Goal: Task Accomplishment & Management: Complete application form

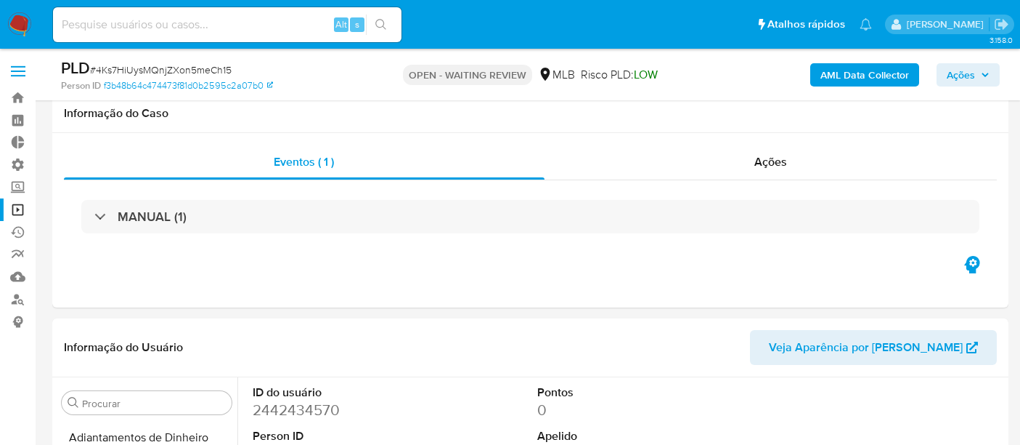
select select "10"
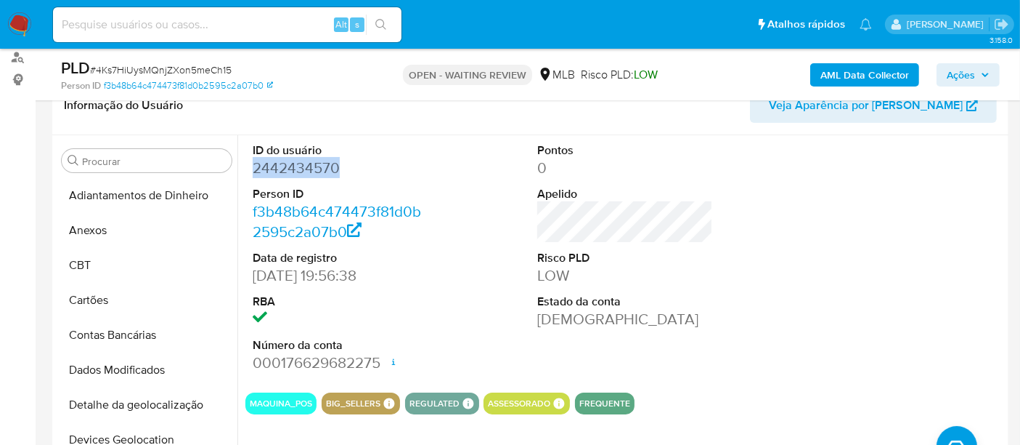
scroll to position [403, 0]
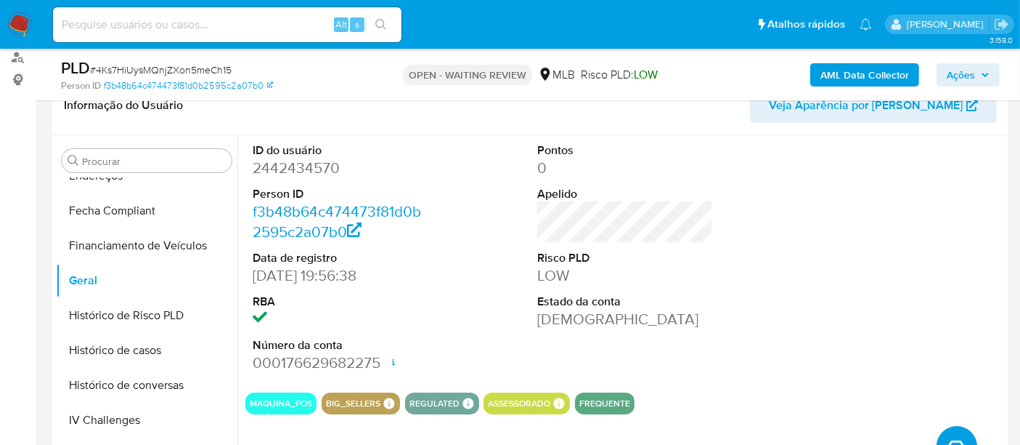
click at [161, 21] on input at bounding box center [227, 24] width 349 height 19
paste input "1298699353"
type input "1298699353"
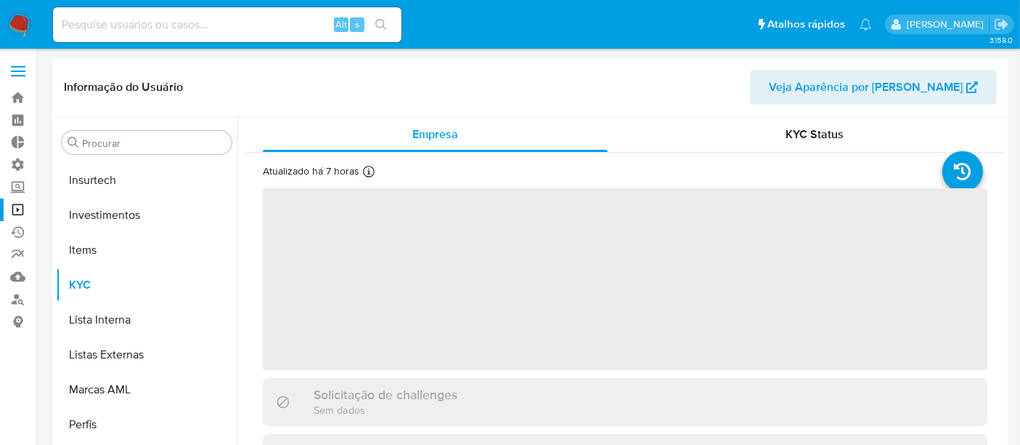
scroll to position [683, 0]
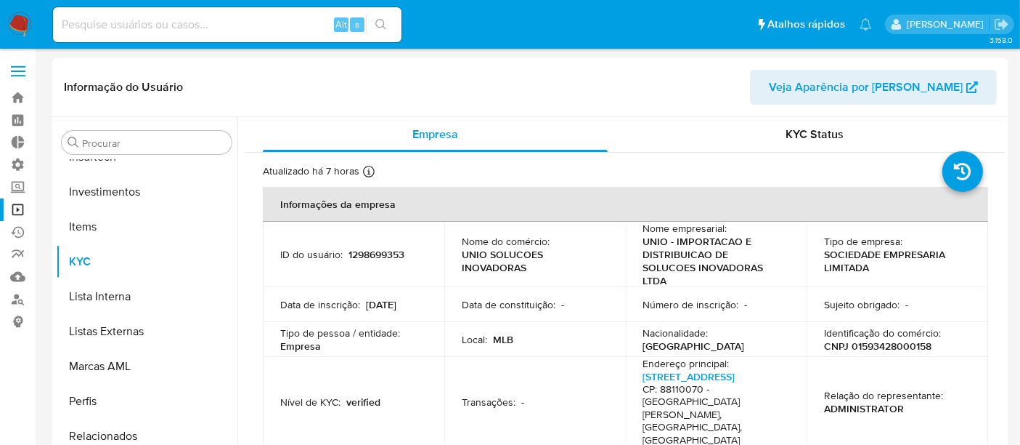
select select "10"
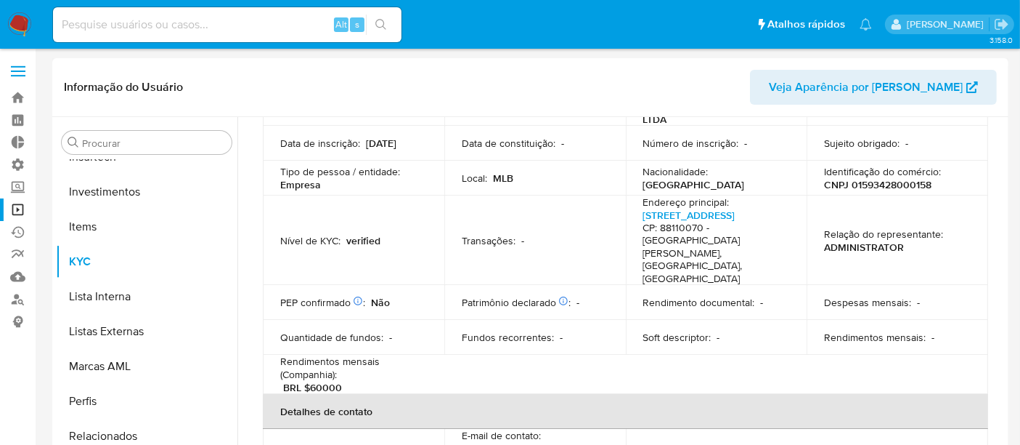
scroll to position [0, 0]
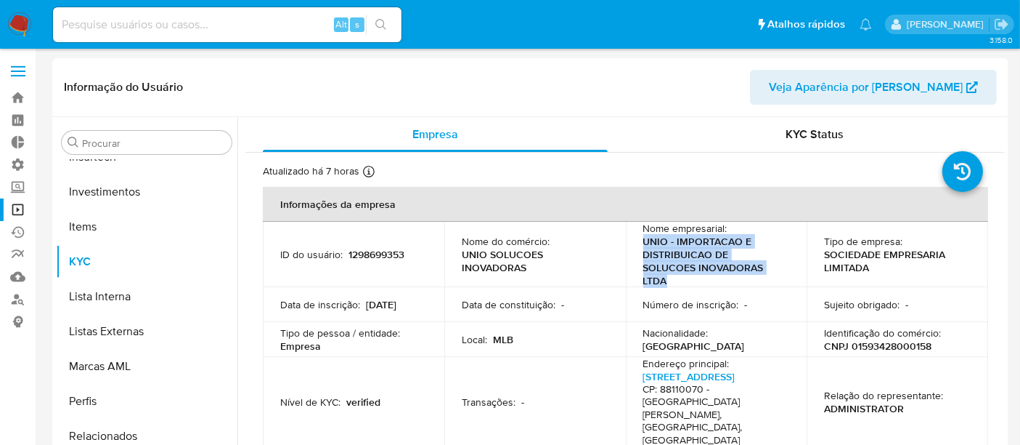
drag, startPoint x: 649, startPoint y: 243, endPoint x: 739, endPoint y: 266, distance: 92.3
click at [739, 266] on p "UNIO - IMPORTACAO E DISTRIBUICAO DE SOLUCOES INOVADORAS LTDA" at bounding box center [714, 261] width 141 height 52
copy p "UNIO - IMPORTACAO E DISTRIBUICAO DE SOLUCOES INOVADORAS LTDA"
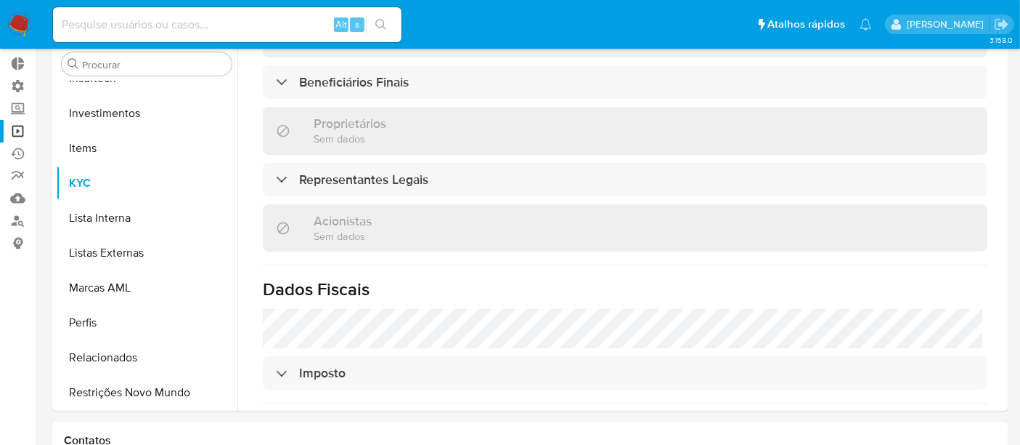
scroll to position [110, 0]
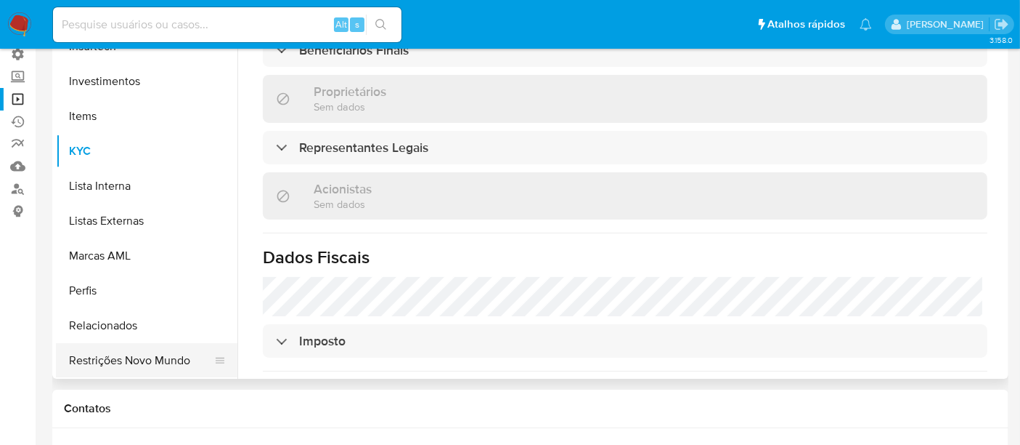
click at [137, 355] on button "Restrições Novo Mundo" at bounding box center [141, 360] width 170 height 35
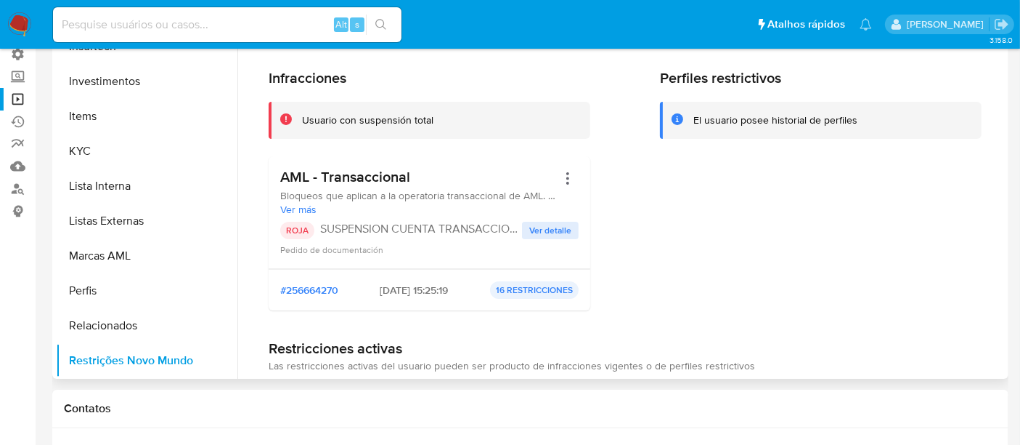
scroll to position [30, 0]
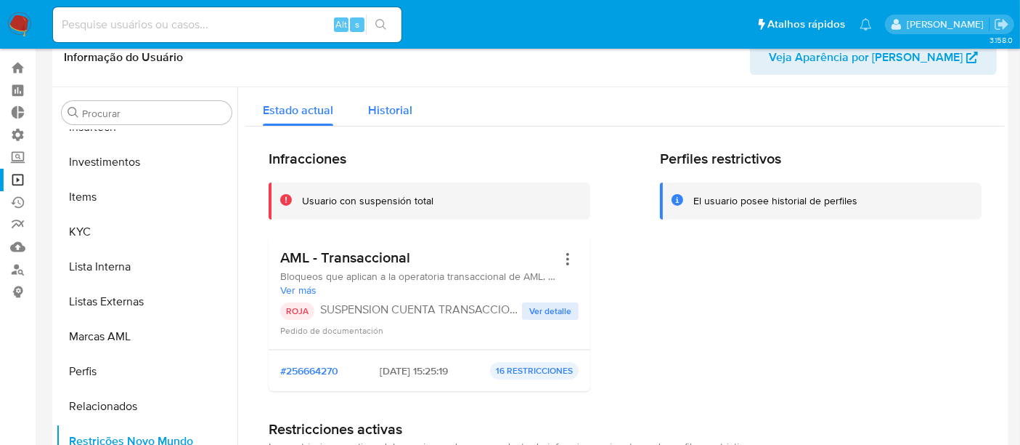
click at [395, 113] on span "Historial" at bounding box center [390, 110] width 44 height 17
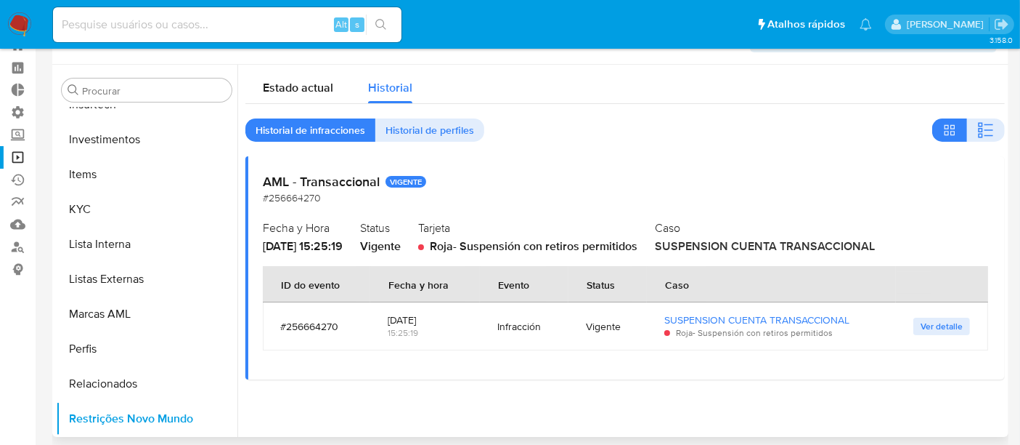
scroll to position [110, 0]
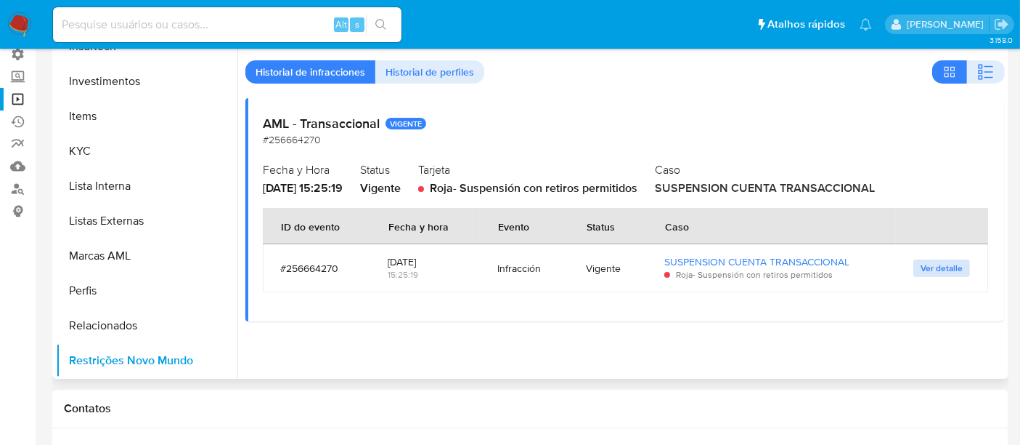
click at [942, 261] on span "Ver detalle" at bounding box center [942, 268] width 42 height 15
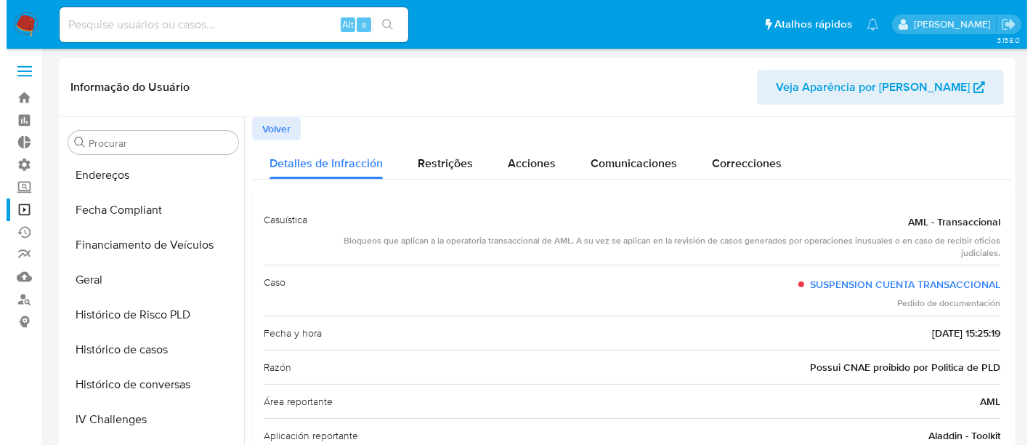
scroll to position [360, 0]
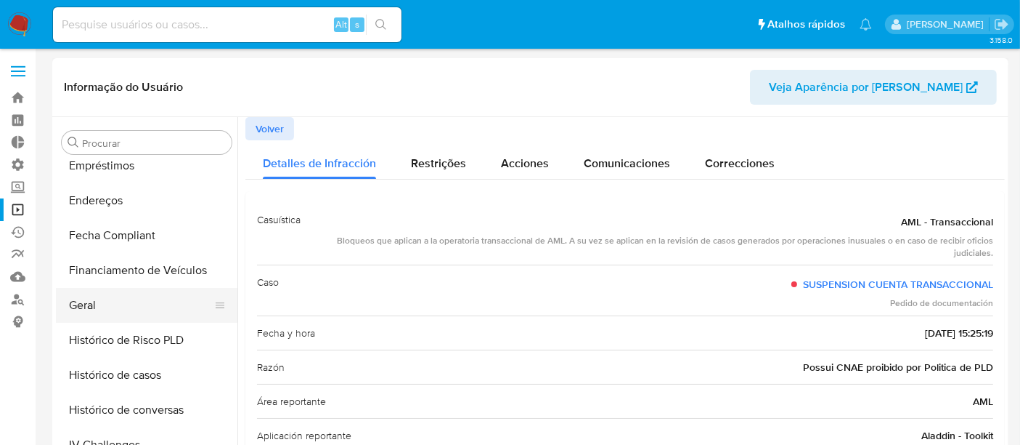
click at [101, 301] on button "Geral" at bounding box center [141, 305] width 170 height 35
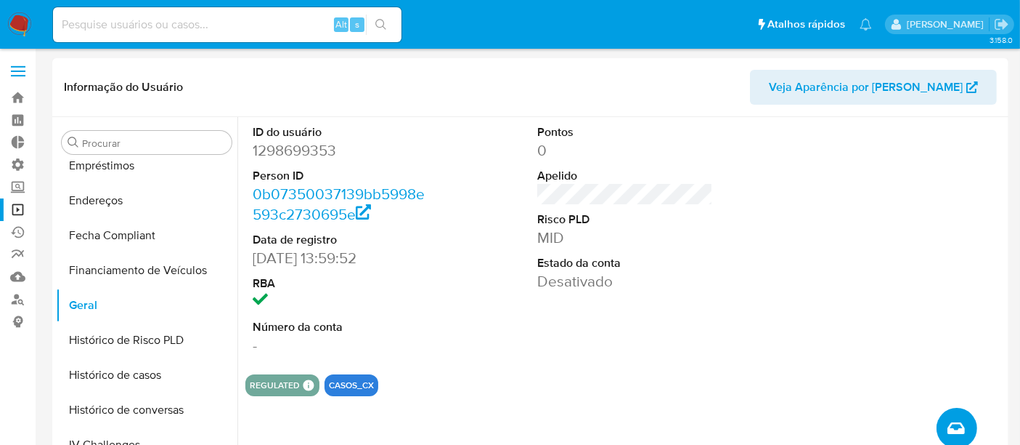
click at [948, 419] on span "Criar caso manual" at bounding box center [956, 427] width 17 height 17
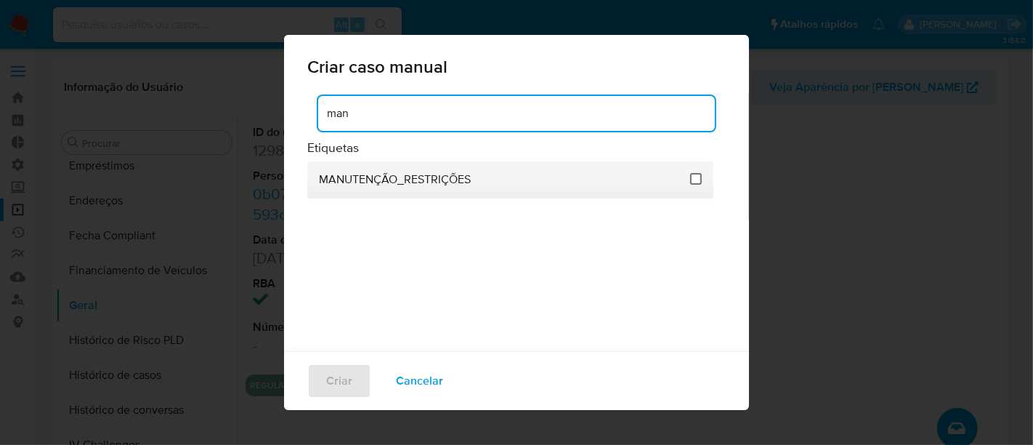
type input "man"
click at [694, 183] on input "2407" at bounding box center [696, 179] width 12 height 12
checkbox input "true"
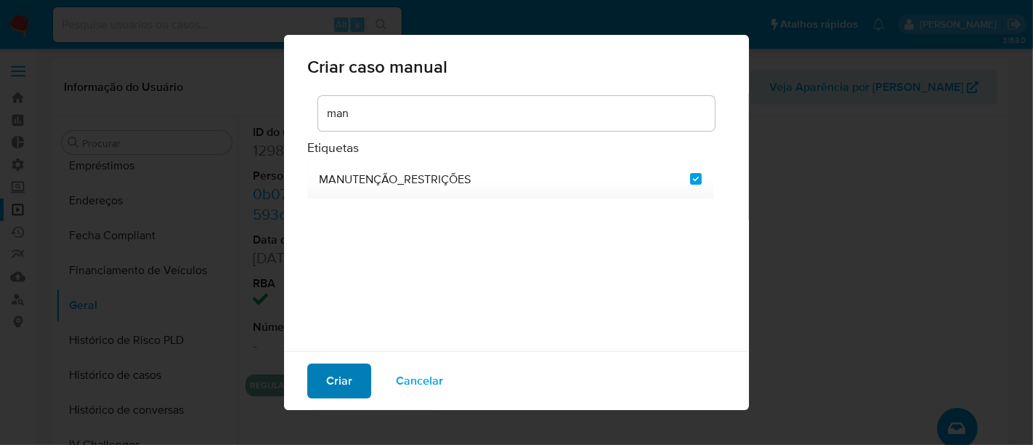
click at [338, 381] on span "Criar" at bounding box center [339, 381] width 26 height 32
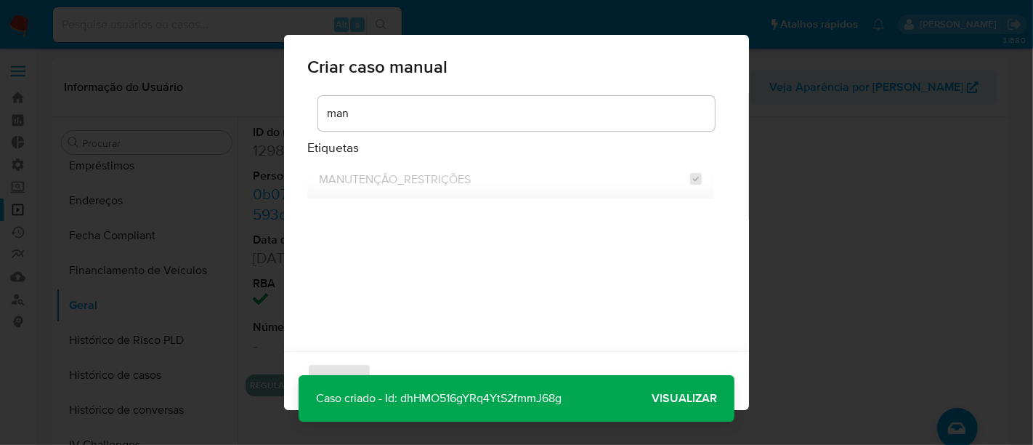
click at [704, 398] on span "Visualizar" at bounding box center [684, 398] width 65 height 0
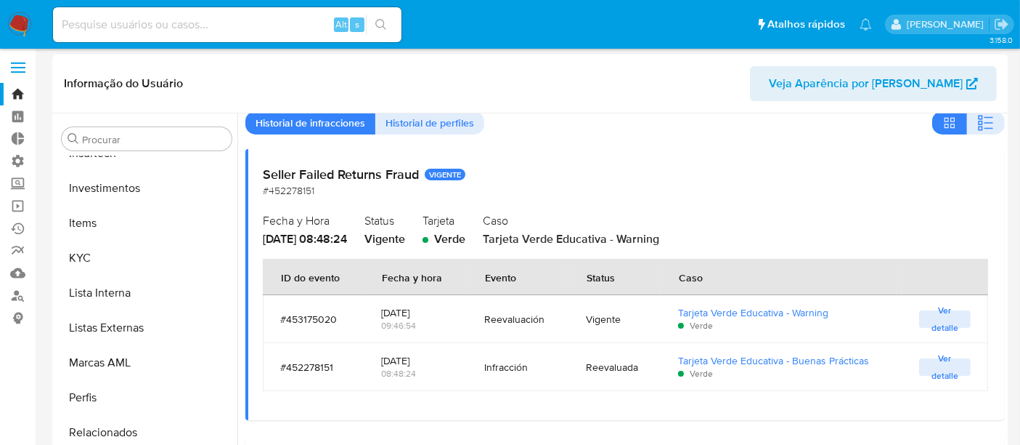
scroll to position [81, 0]
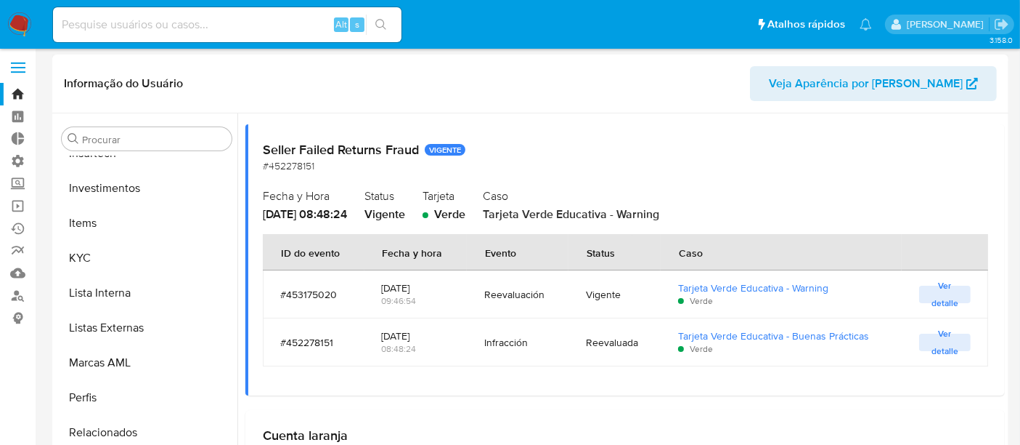
click at [937, 287] on span "Ver detalle" at bounding box center [945, 294] width 37 height 15
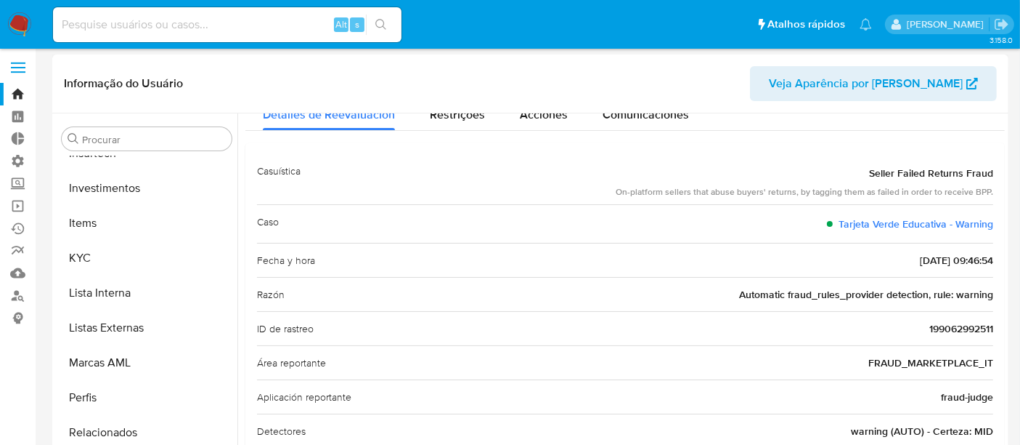
scroll to position [0, 0]
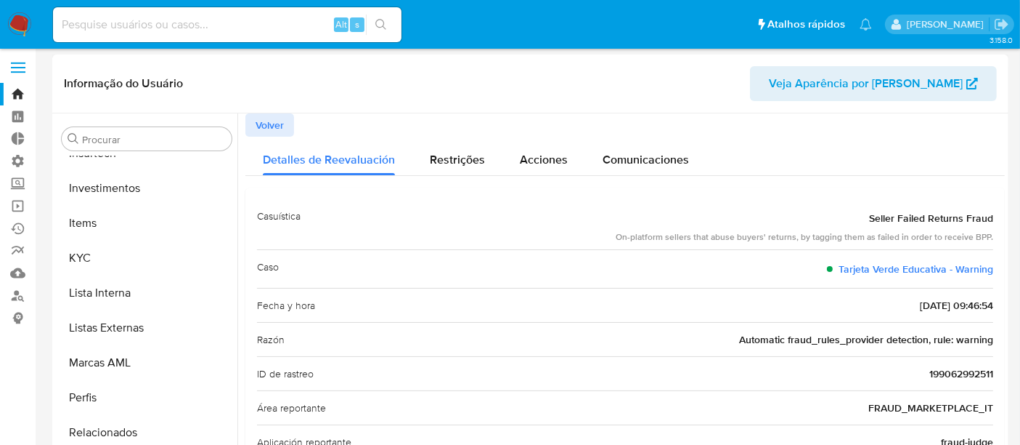
click at [273, 125] on span "Volver" at bounding box center [270, 125] width 28 height 20
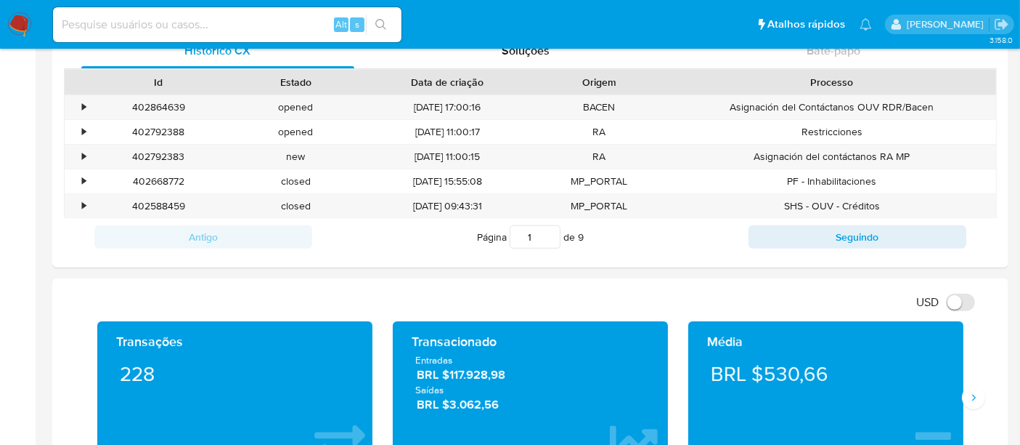
scroll to position [407, 0]
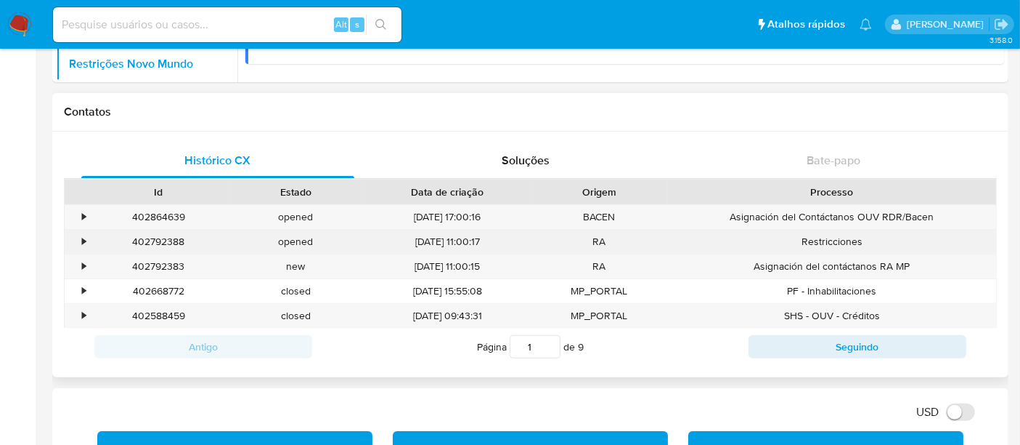
click at [87, 240] on div "•" at bounding box center [77, 242] width 25 height 24
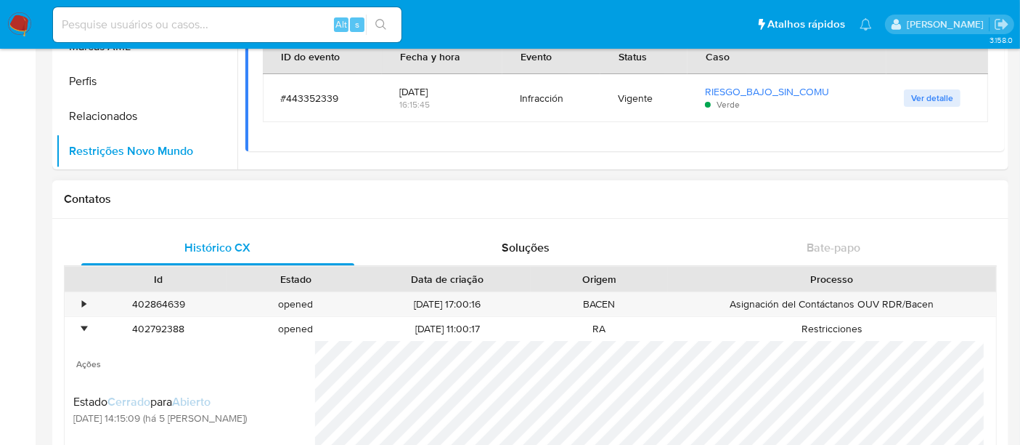
scroll to position [326, 0]
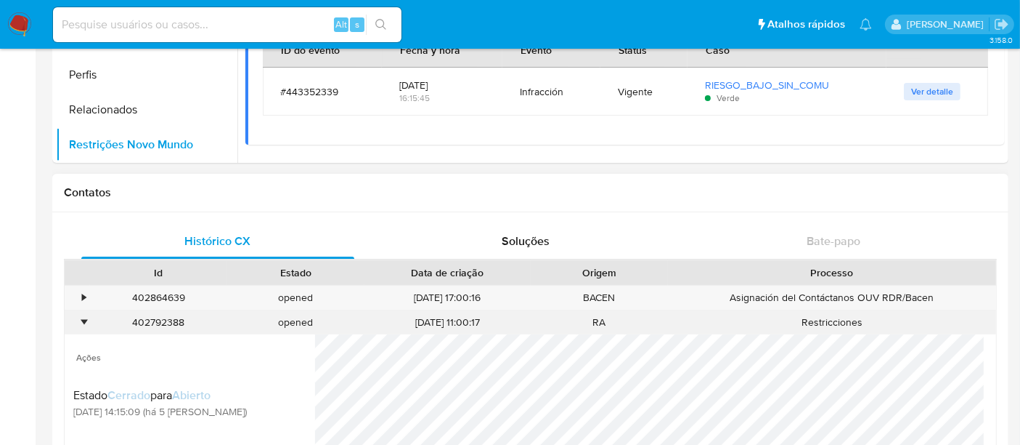
click at [88, 320] on div "•" at bounding box center [77, 322] width 25 height 24
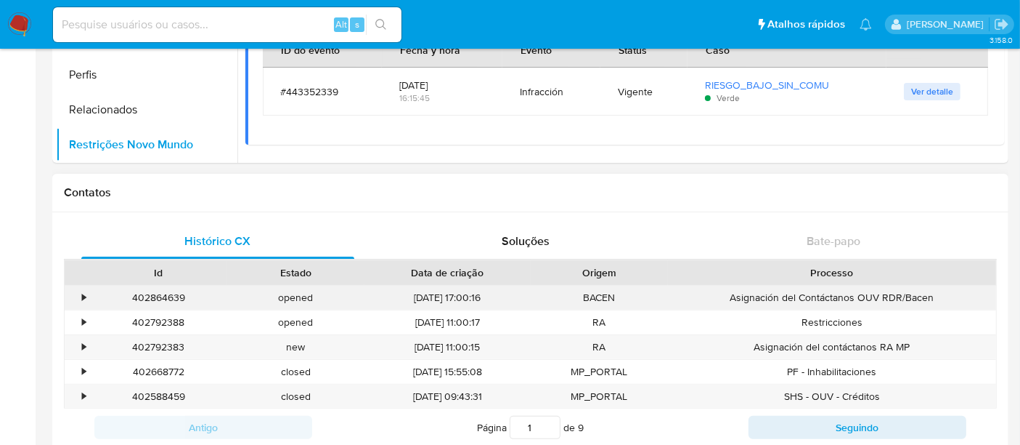
click at [76, 294] on div "•" at bounding box center [77, 297] width 25 height 24
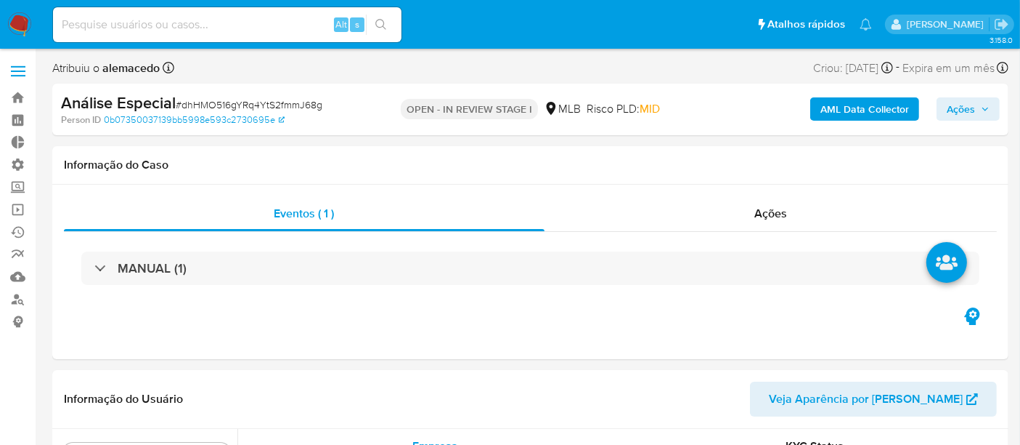
scroll to position [683, 0]
select select "10"
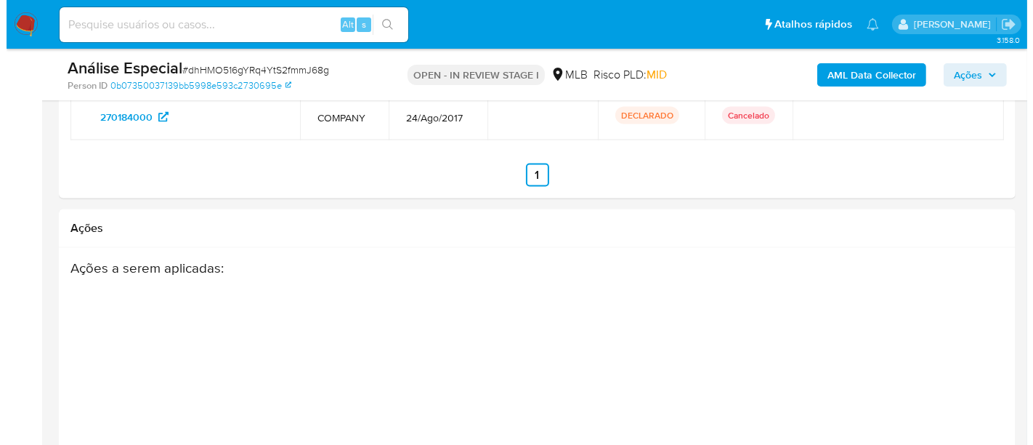
scroll to position [2450, 0]
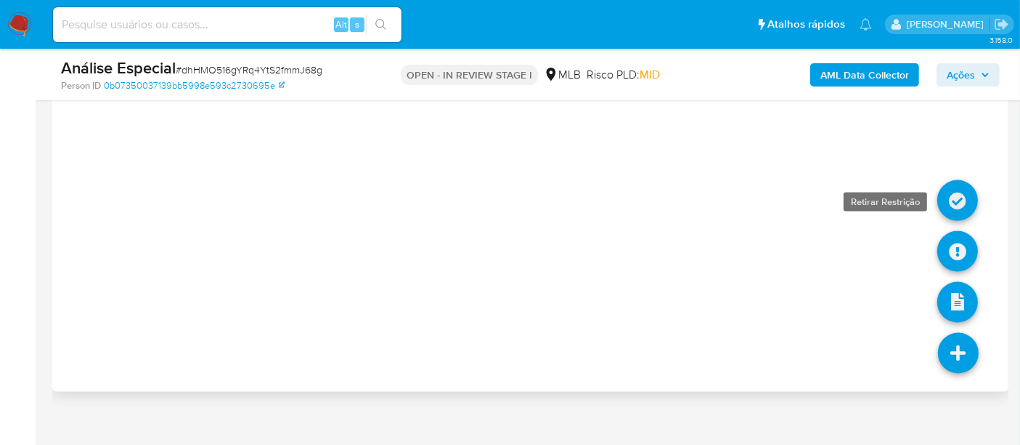
click at [948, 180] on icon at bounding box center [958, 200] width 41 height 41
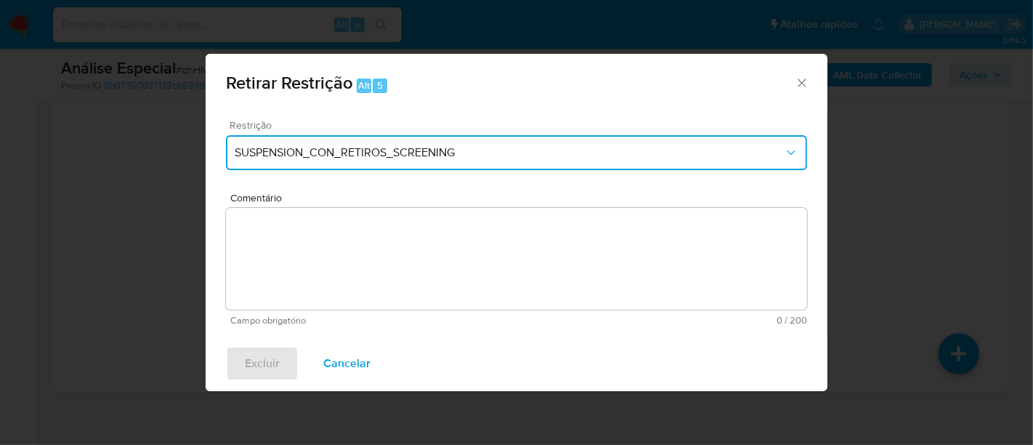
click at [390, 148] on span "SUSPENSION_CON_RETIROS_SCREENING" at bounding box center [509, 152] width 549 height 15
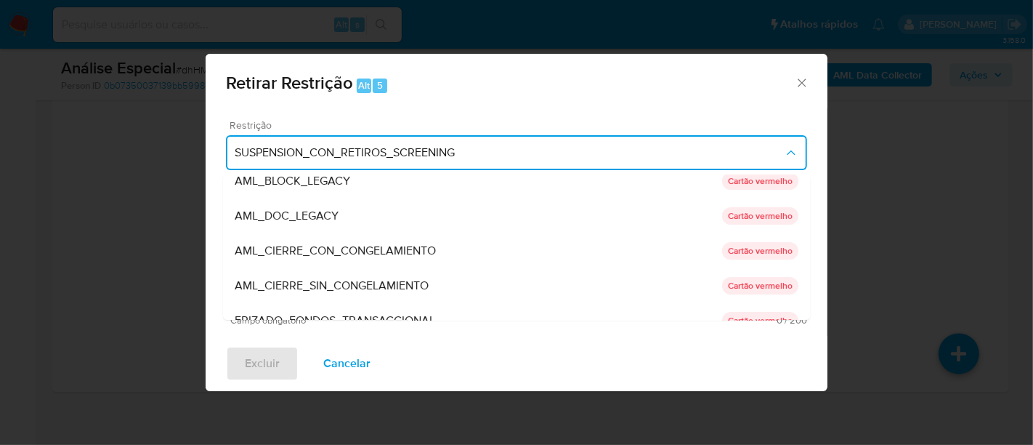
scroll to position [161, 0]
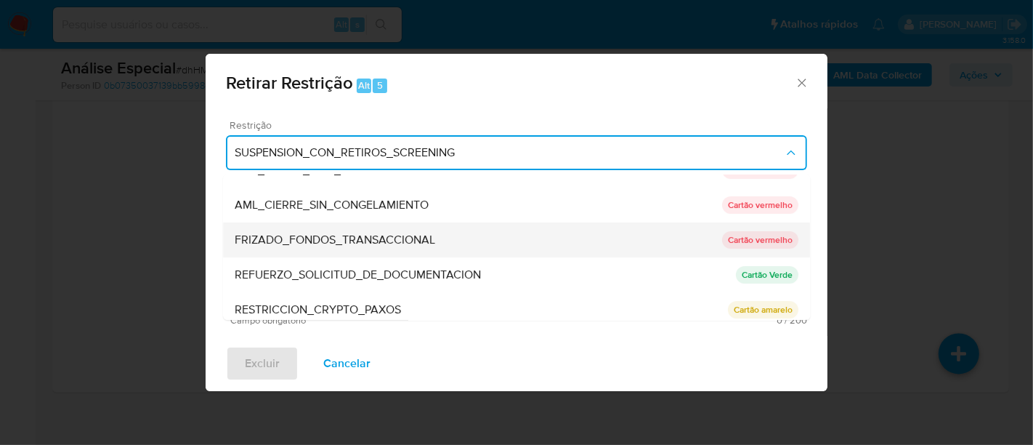
click at [402, 236] on span "FRIZADO_FONDOS_TRANSACCIONAL" at bounding box center [335, 239] width 200 height 15
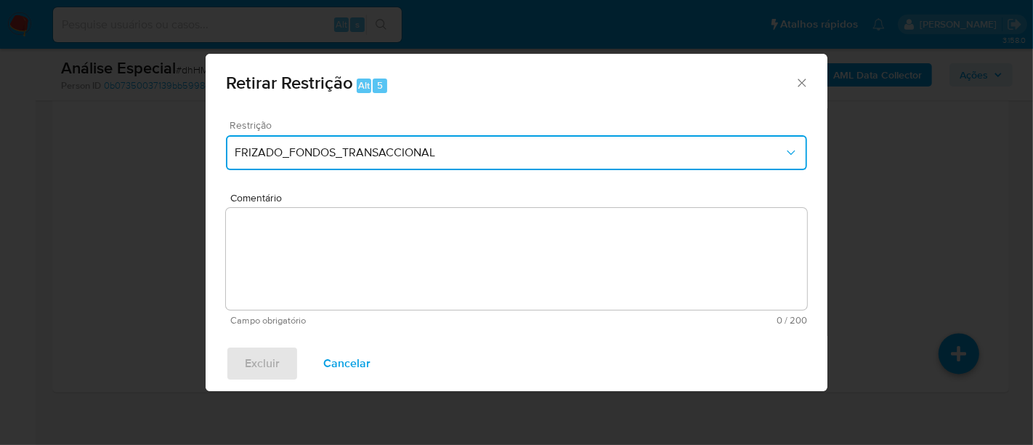
click at [429, 154] on span "FRIZADO_FONDOS_TRANSACCIONAL" at bounding box center [509, 152] width 549 height 15
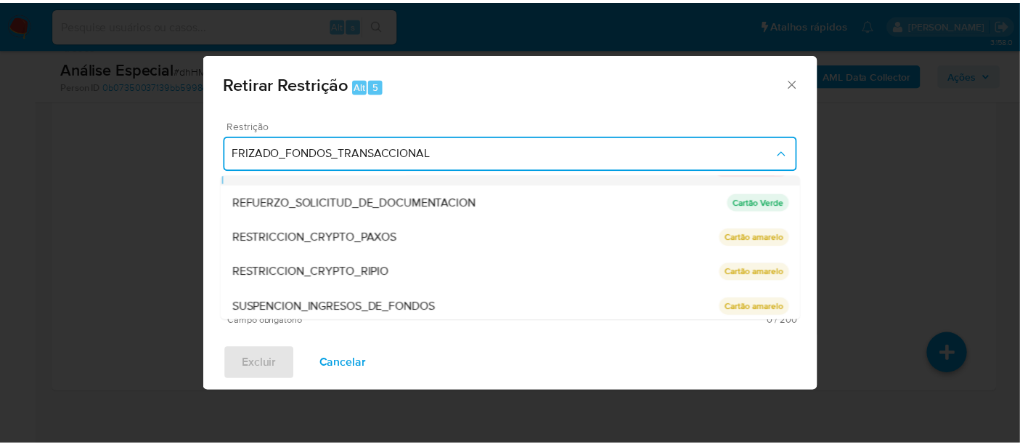
scroll to position [272, 0]
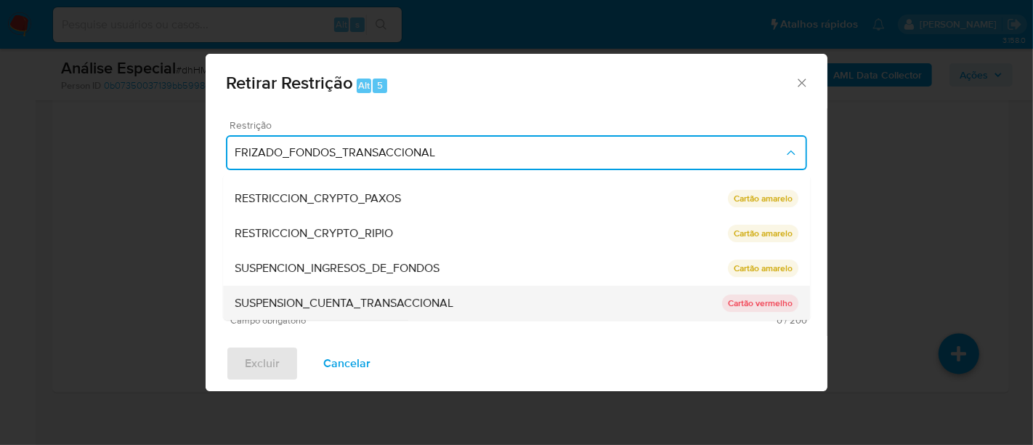
click at [421, 301] on span "SUSPENSION_CUENTA_TRANSACCIONAL" at bounding box center [344, 303] width 219 height 15
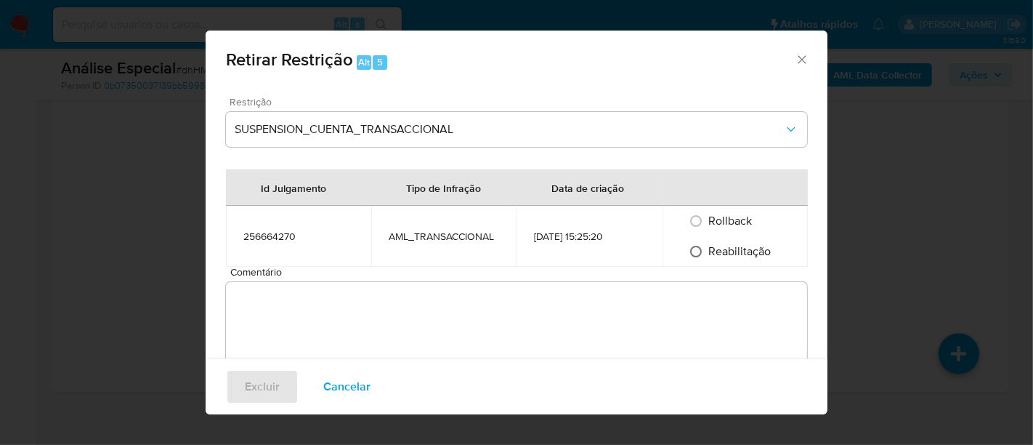
click at [690, 246] on input "Reabilitação" at bounding box center [695, 251] width 23 height 23
radio input "true"
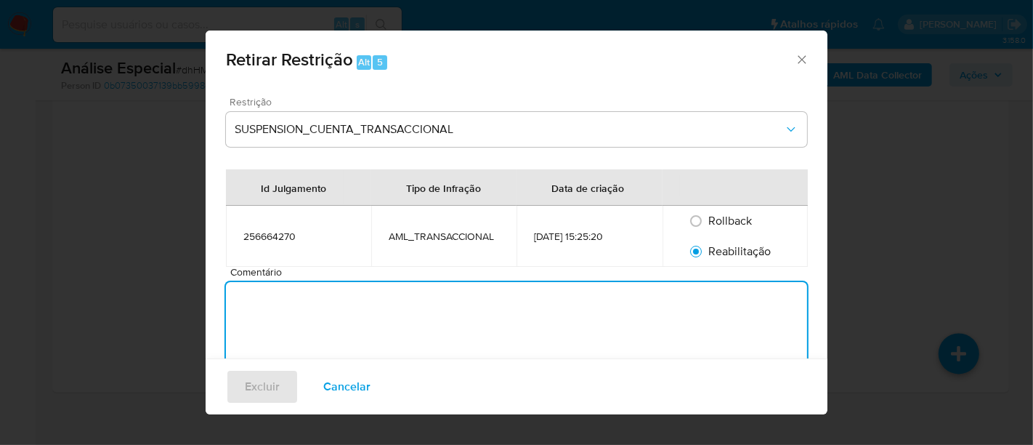
click at [303, 310] on textarea "Comentário" at bounding box center [516, 333] width 581 height 102
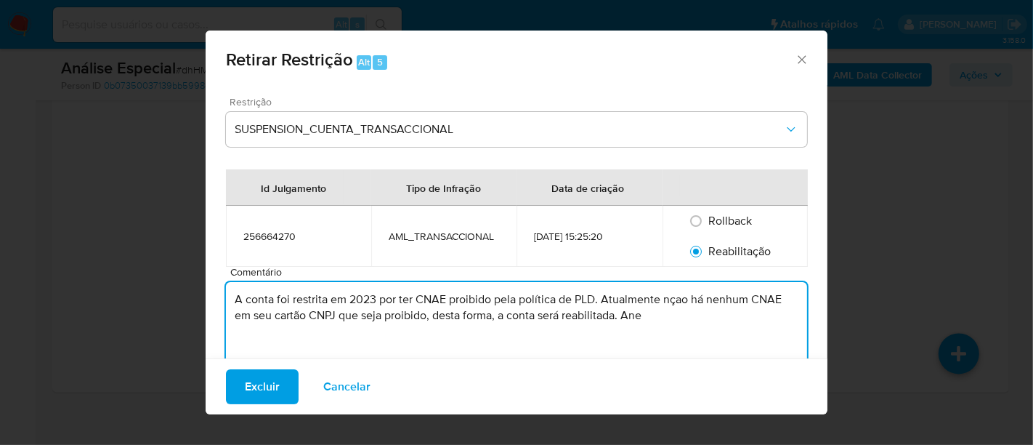
click at [674, 299] on textarea "A conta foi restrita em 2023 por ter CNAE proibido pela política de PLD. Atualm…" at bounding box center [516, 333] width 581 height 102
drag, startPoint x: 592, startPoint y: 299, endPoint x: 224, endPoint y: 296, distance: 368.3
click at [226, 296] on textarea "A conta foi restrita em 2023 por ter CNAE proibido pela política de PLD. Atualm…" at bounding box center [516, 333] width 581 height 102
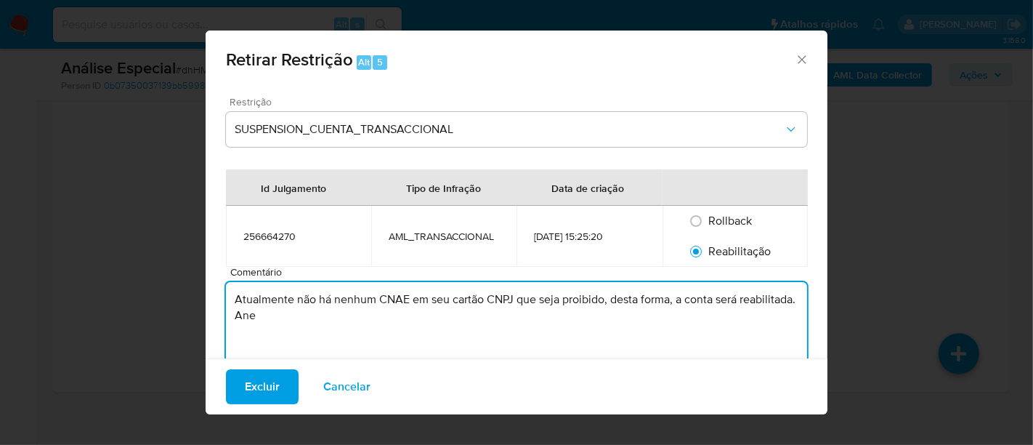
click at [335, 312] on textarea "Atualmente não há nenhum CNAE em seu cartão CNPJ que seja proibido, desta forma…" at bounding box center [516, 333] width 581 height 102
click at [499, 317] on textarea "Atualmente não há nenhum CNAE em seu cartão CNPJ que seja proibido, desta forma…" at bounding box center [516, 333] width 581 height 102
click at [520, 323] on textarea "Atualmente não há nenhum CNAE em seu cartão CNPJ que seja proibido, desta forma…" at bounding box center [516, 333] width 581 height 102
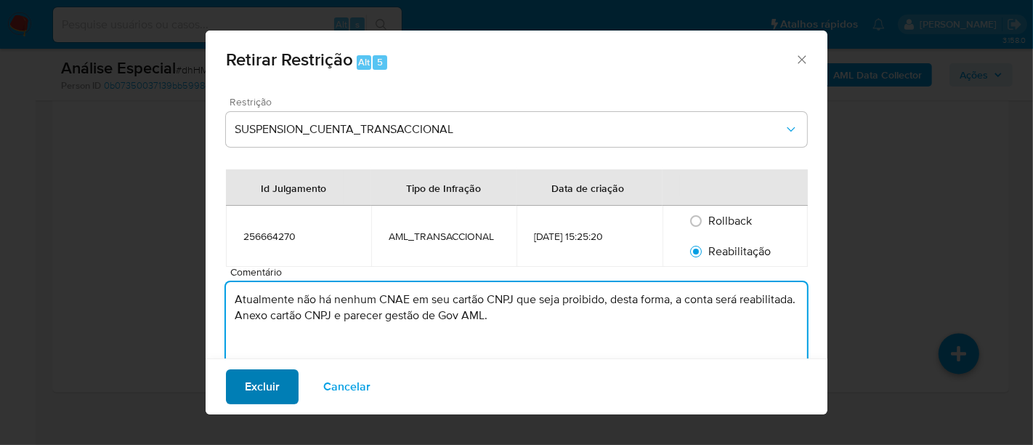
type textarea "Atualmente não há nenhum CNAE em seu cartão CNPJ que seja proibido, desta forma…"
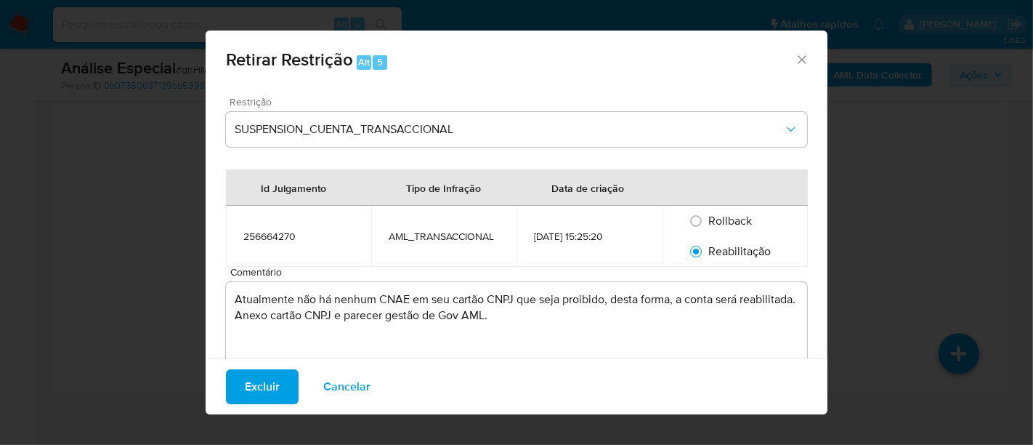
click at [277, 380] on button "Excluir" at bounding box center [262, 386] width 73 height 35
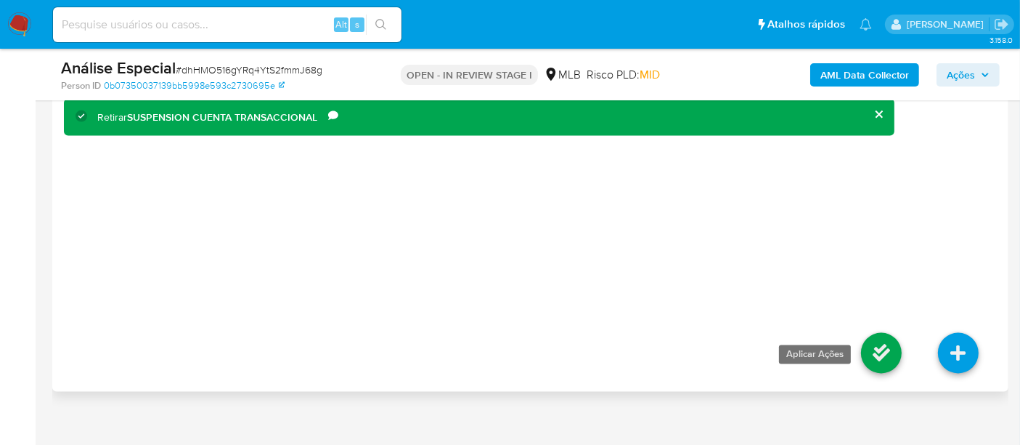
click at [885, 333] on icon at bounding box center [881, 353] width 41 height 41
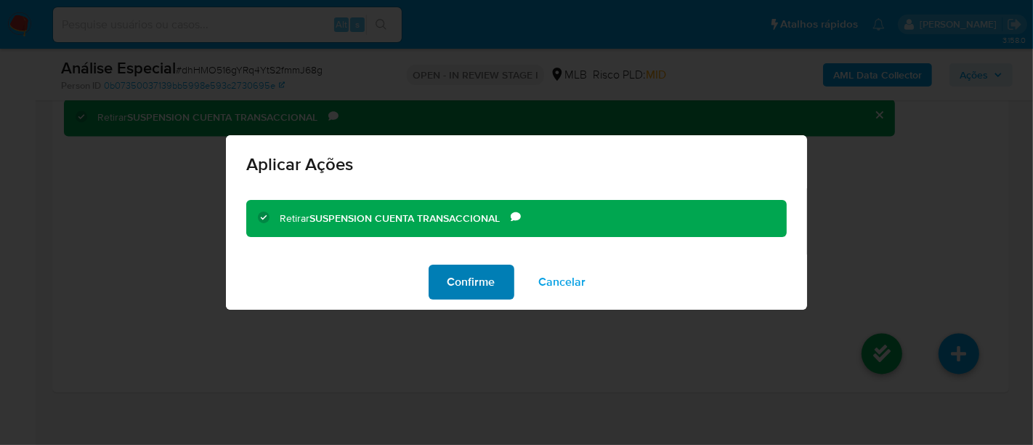
click at [487, 282] on span "Confirme" at bounding box center [471, 282] width 48 height 32
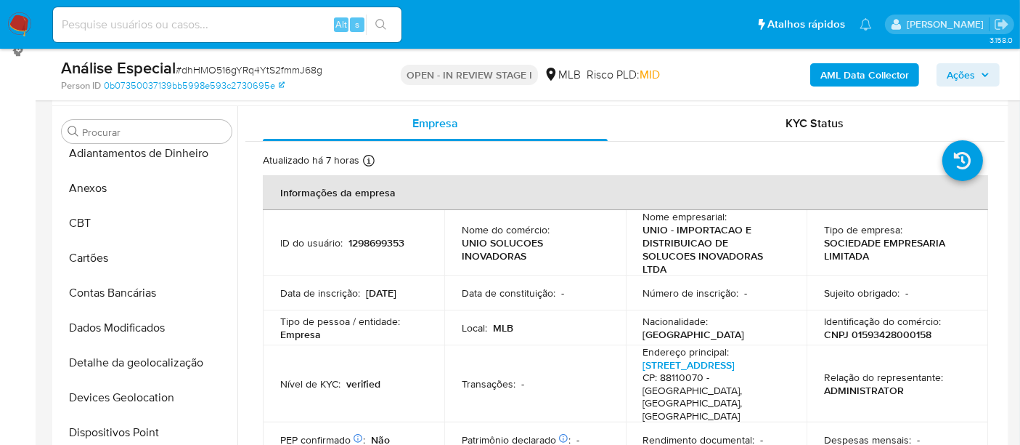
scroll to position [0, 0]
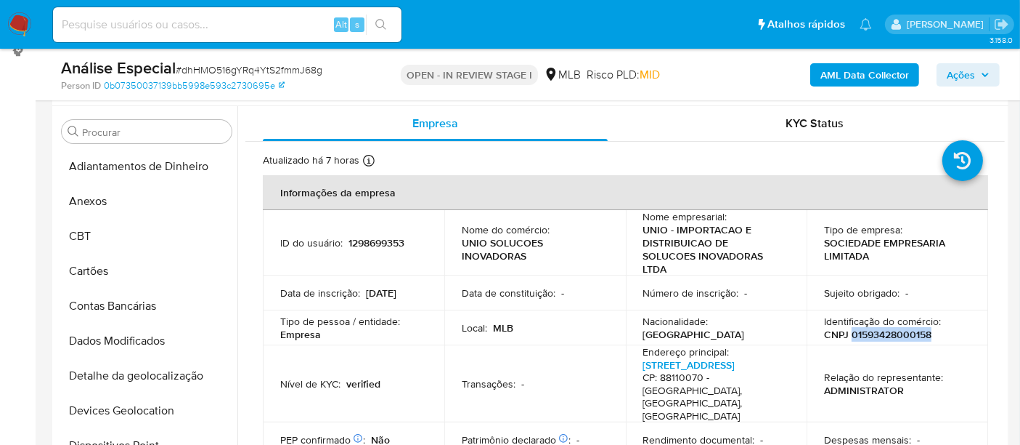
drag, startPoint x: 848, startPoint y: 317, endPoint x: 941, endPoint y: 317, distance: 92.2
click at [941, 317] on div "Identificação do comércio : CNPJ 01593428000158" at bounding box center [897, 327] width 147 height 26
copy p "01593428000158"
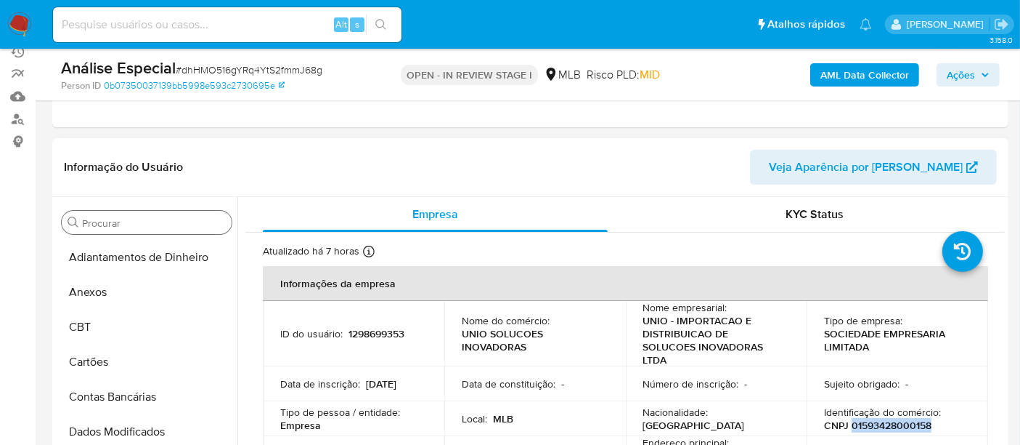
scroll to position [110, 0]
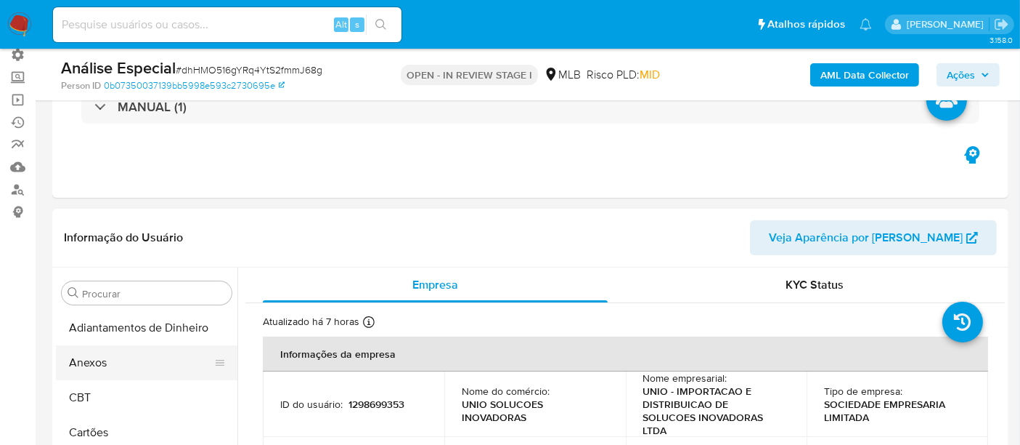
click at [105, 366] on button "Anexos" at bounding box center [141, 362] width 170 height 35
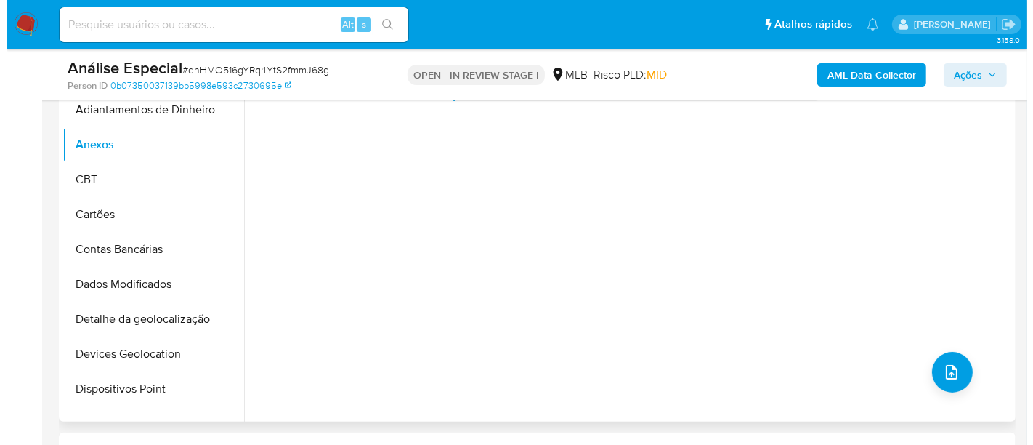
scroll to position [352, 0]
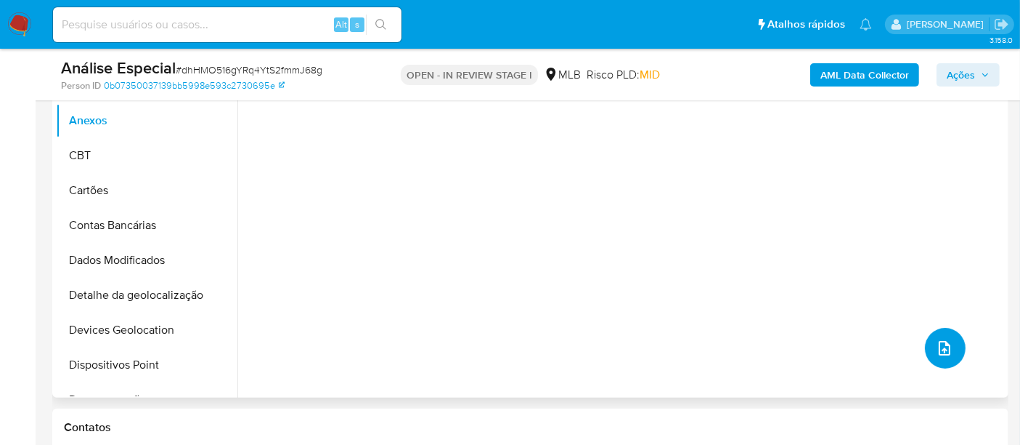
click at [949, 346] on button "upload-file" at bounding box center [945, 348] width 41 height 41
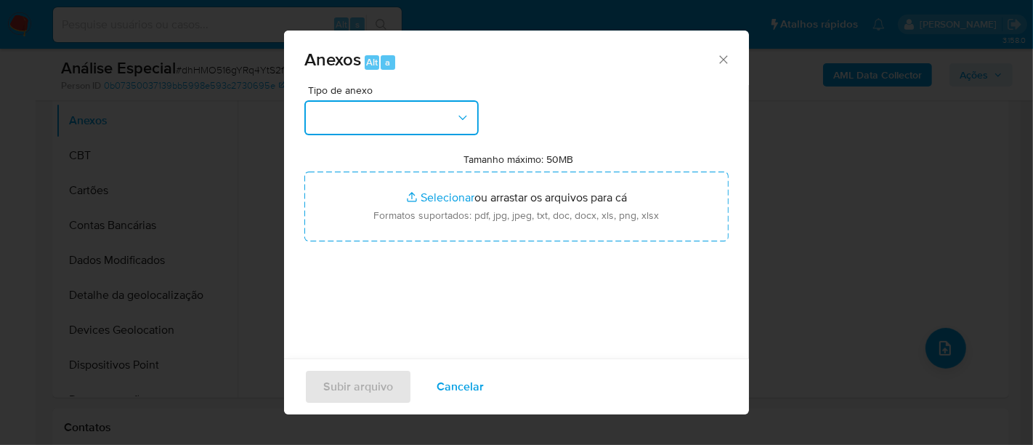
click at [474, 122] on button "button" at bounding box center [391, 117] width 174 height 35
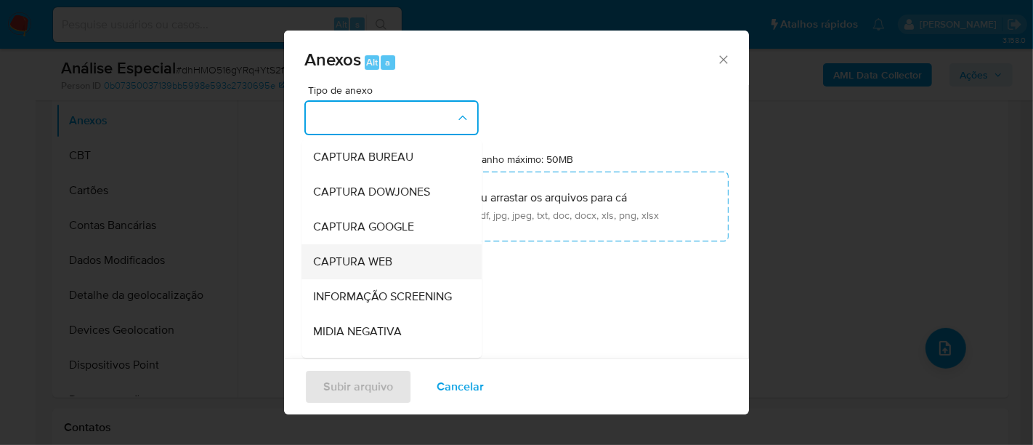
click at [415, 264] on div "CAPTURA WEB" at bounding box center [387, 261] width 148 height 35
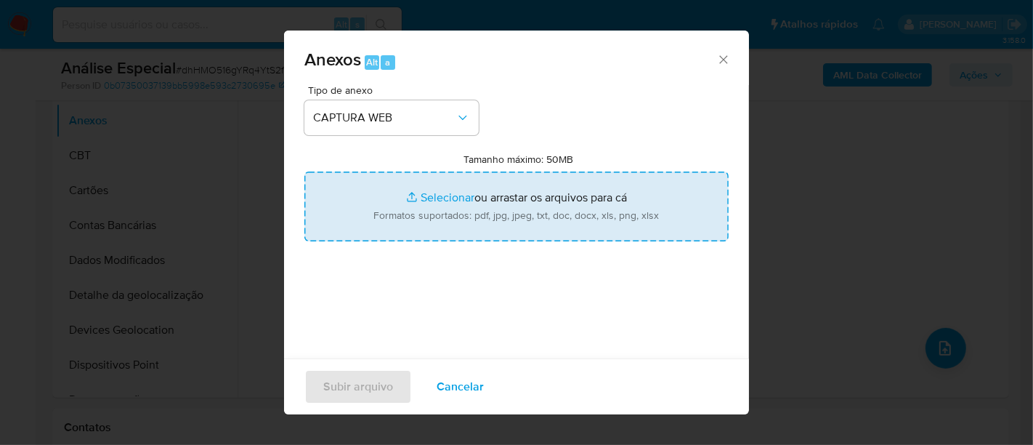
click at [426, 200] on input "Tamanho máximo: 50MB Selecionar arquivos" at bounding box center [516, 206] width 424 height 70
type input "C:\fakepath\Cartão CNPJ- Unio.pdf"
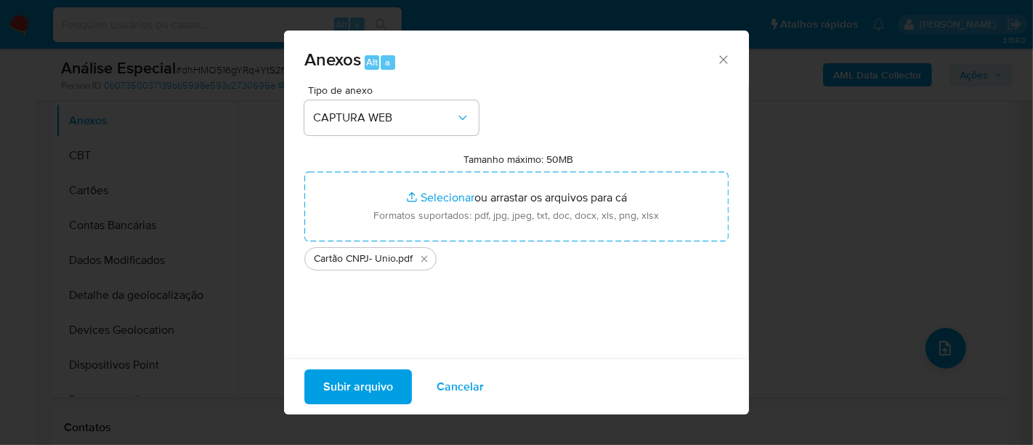
click at [350, 387] on span "Subir arquivo" at bounding box center [358, 386] width 70 height 32
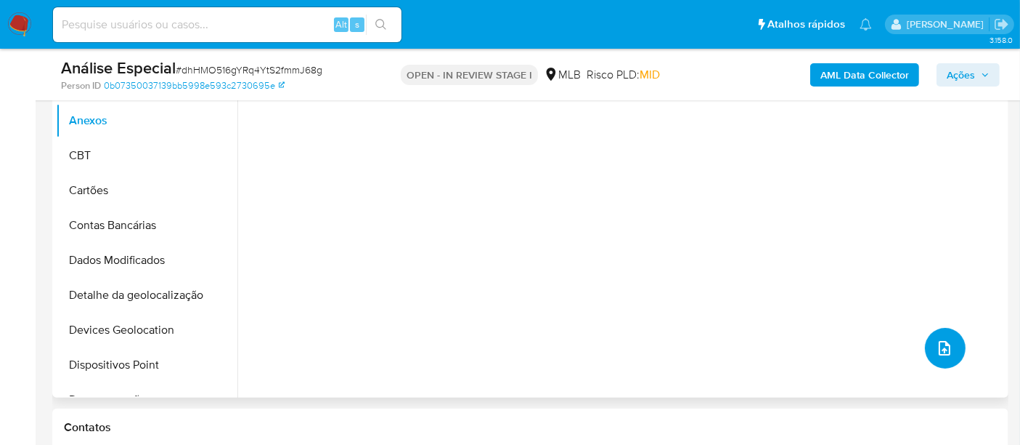
click at [936, 348] on icon "upload-file" at bounding box center [944, 347] width 17 height 17
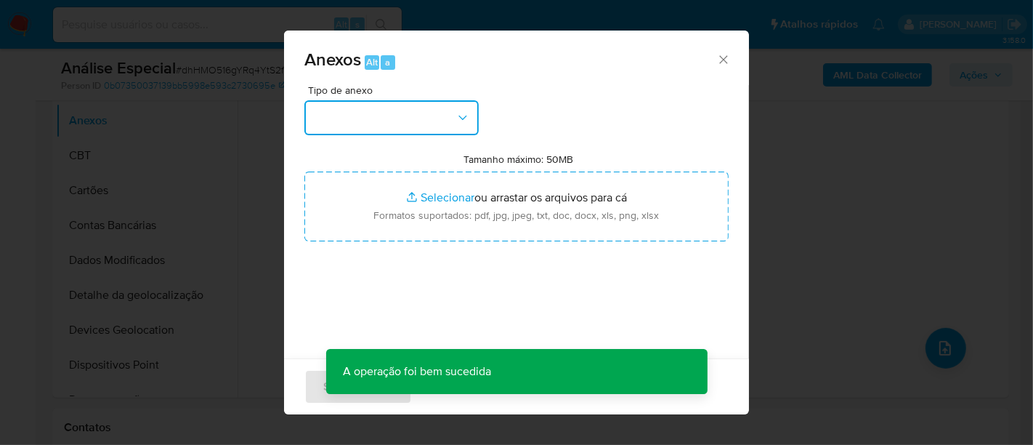
click at [454, 117] on button "button" at bounding box center [391, 117] width 174 height 35
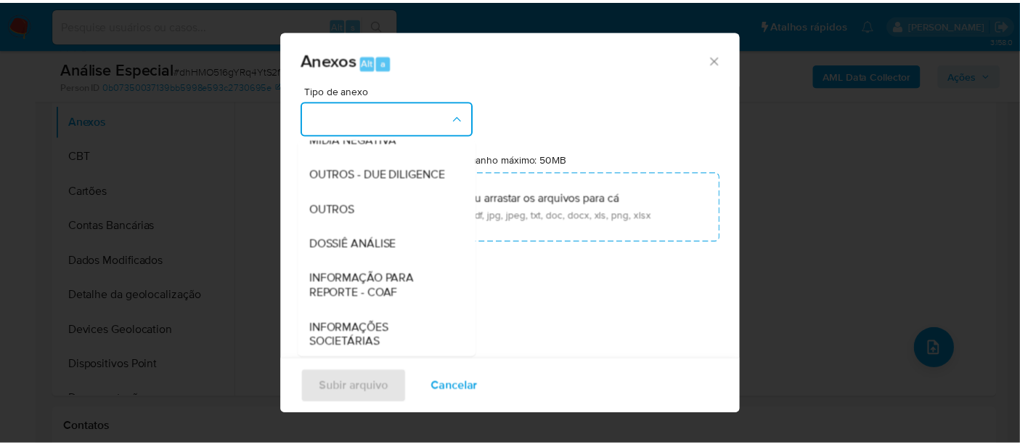
scroll to position [223, 0]
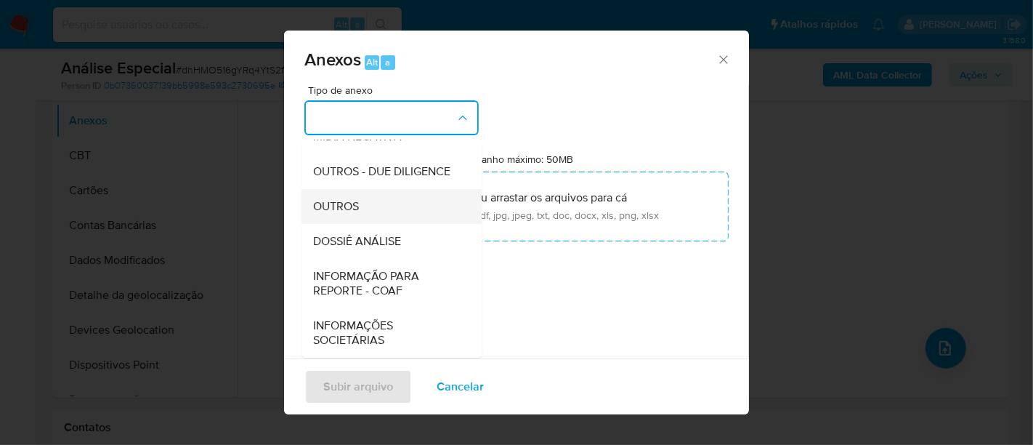
click at [357, 201] on span "OUTROS" at bounding box center [336, 206] width 46 height 15
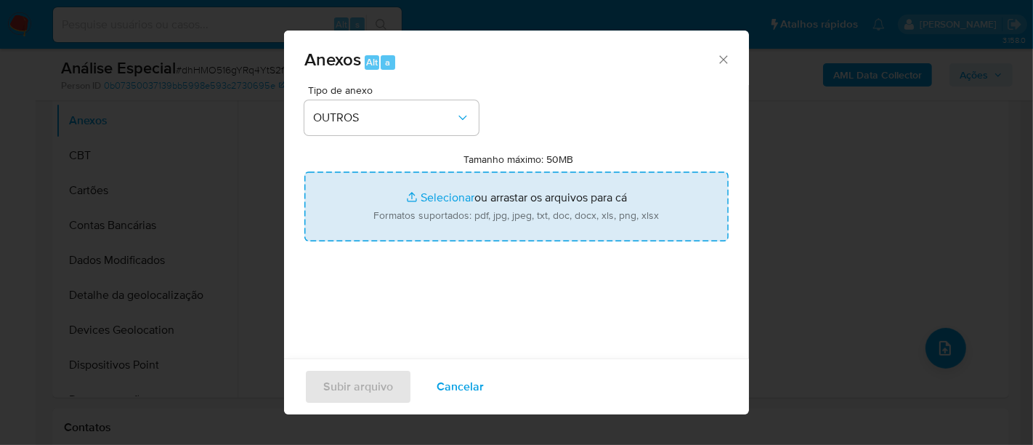
click at [451, 195] on input "Tamanho máximo: 50MB Selecionar arquivos" at bounding box center [516, 206] width 424 height 70
type input "C:\fakepath\E-mail de Mercadolibre SRL - Re_ Restrições - Caso Ouvidoria -Usuár…"
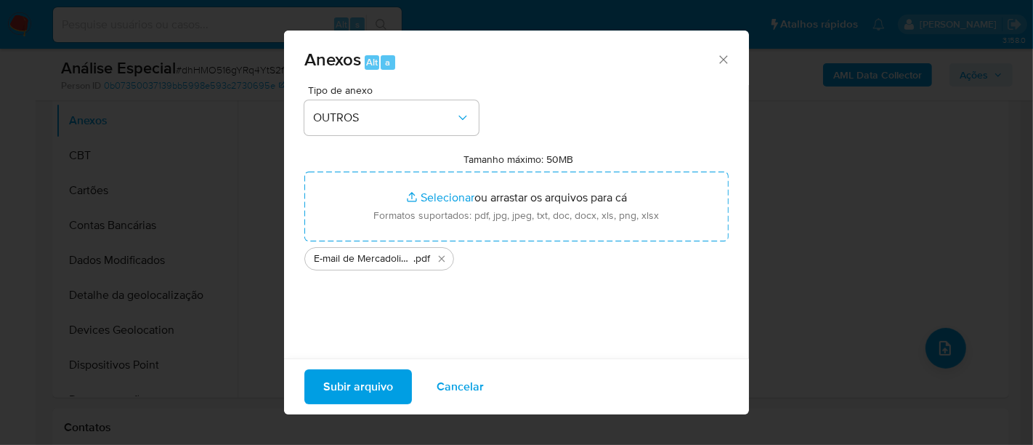
click at [363, 391] on span "Subir arquivo" at bounding box center [358, 386] width 70 height 32
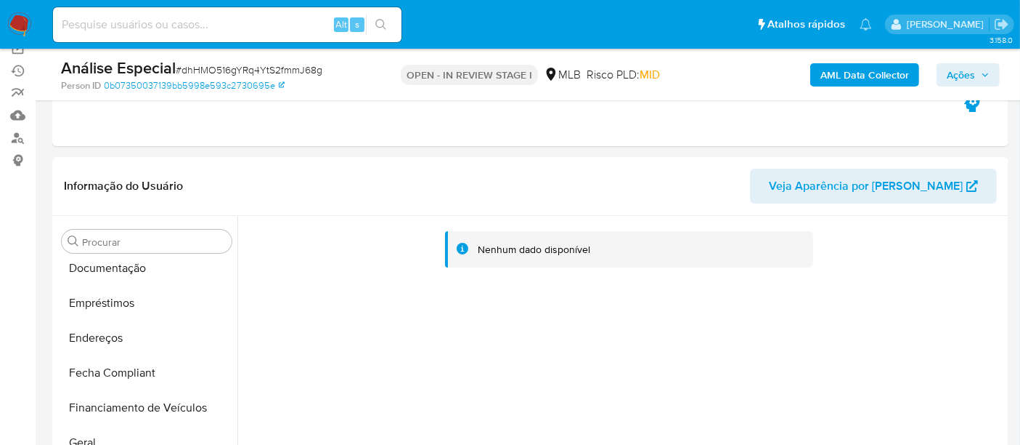
scroll to position [81, 0]
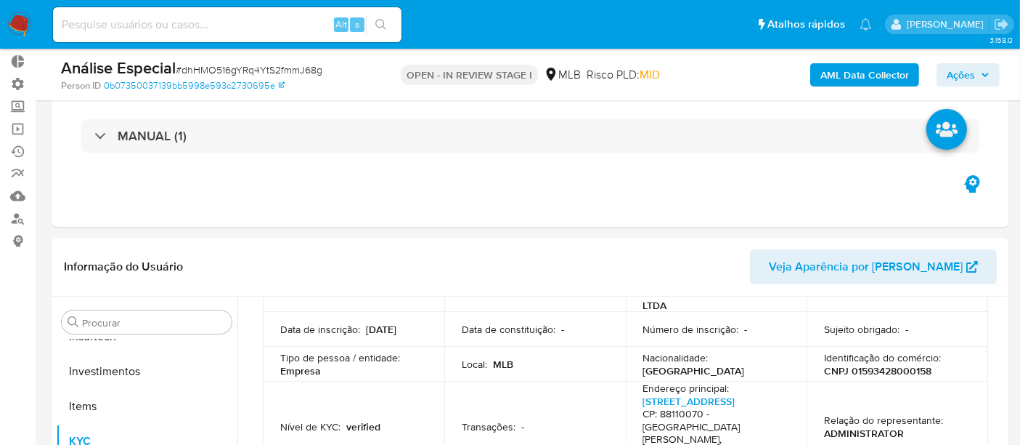
scroll to position [161, 0]
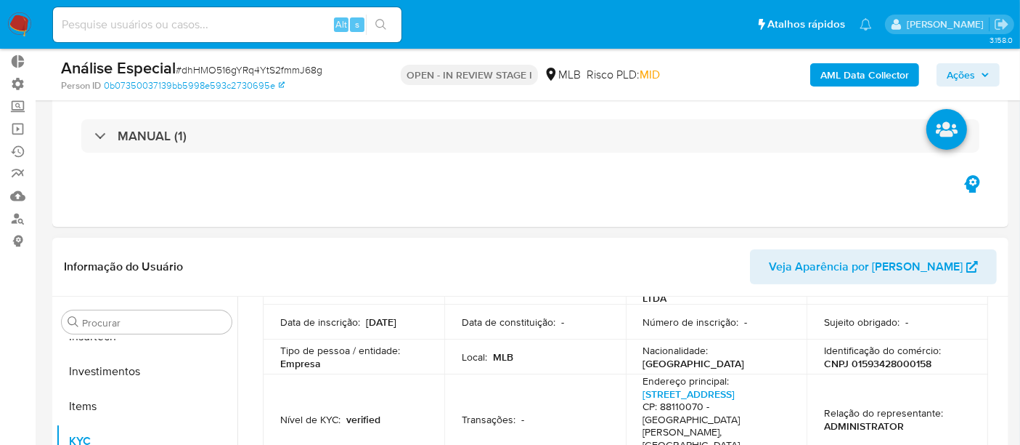
select select "10"
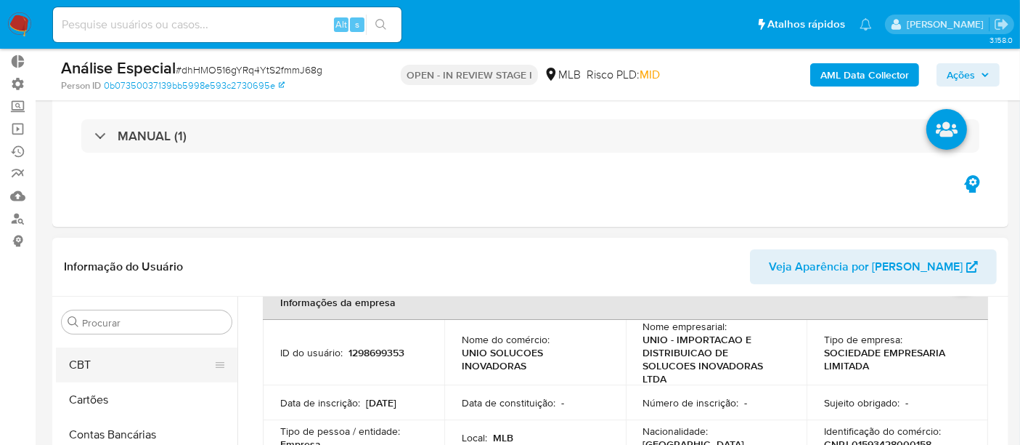
scroll to position [37, 0]
click at [91, 352] on button "Anexos" at bounding box center [141, 354] width 170 height 35
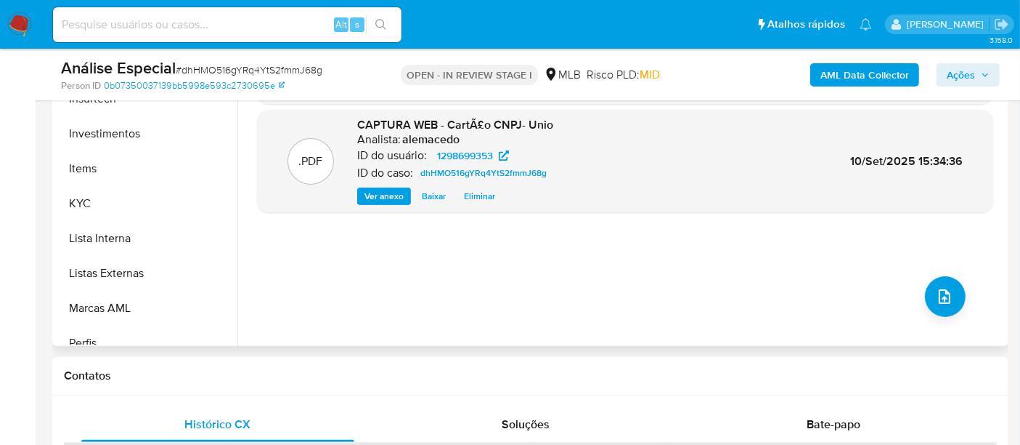
scroll to position [683, 0]
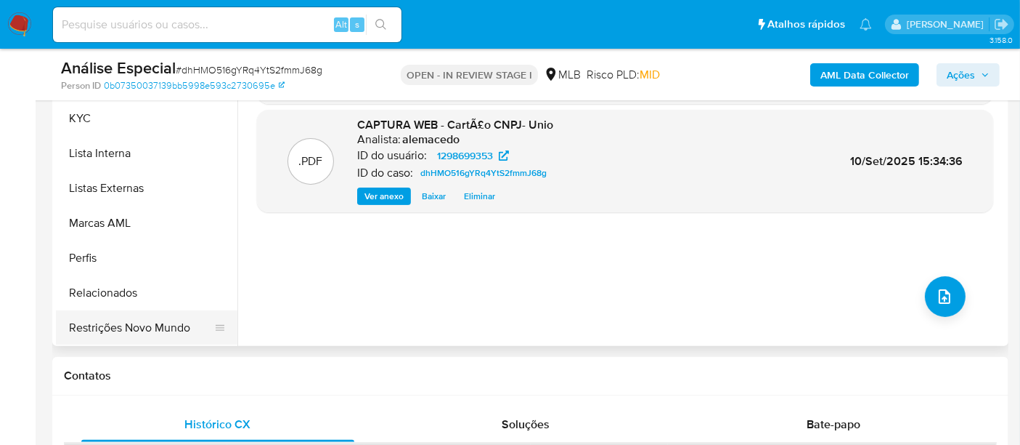
click at [154, 334] on button "Restrições Novo Mundo" at bounding box center [141, 327] width 170 height 35
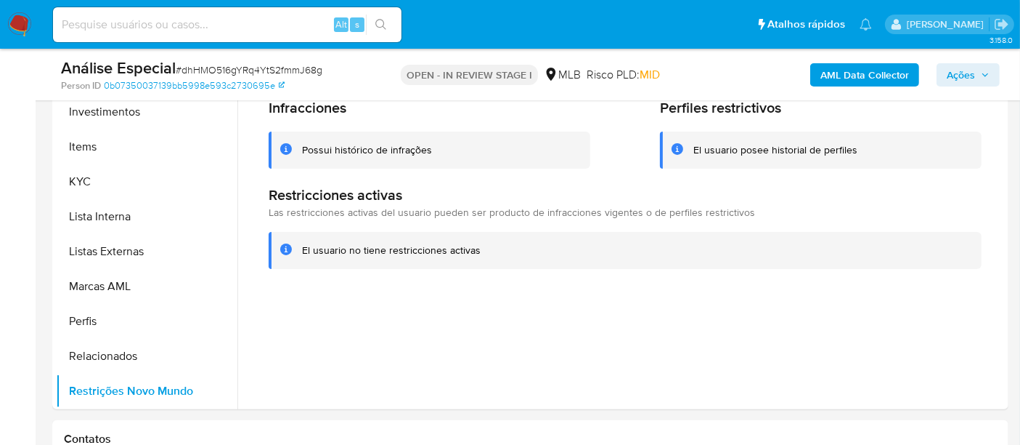
scroll to position [242, 0]
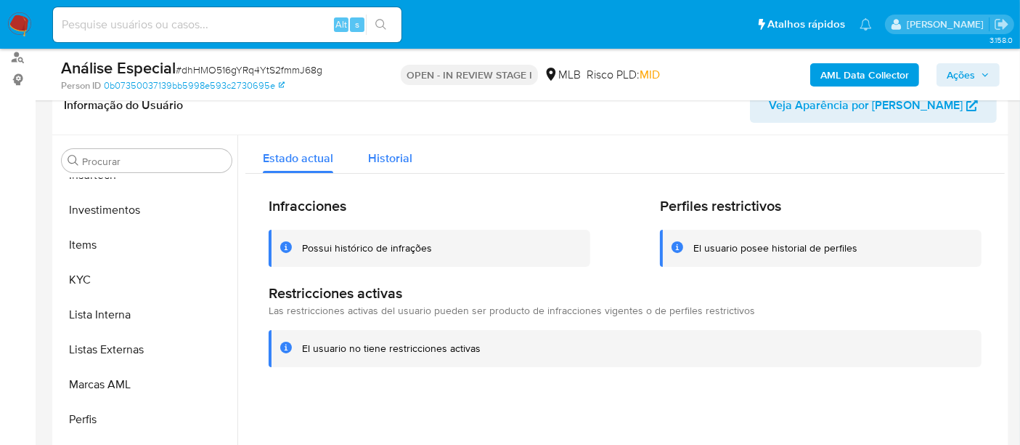
click at [400, 145] on div "Historial" at bounding box center [390, 154] width 44 height 38
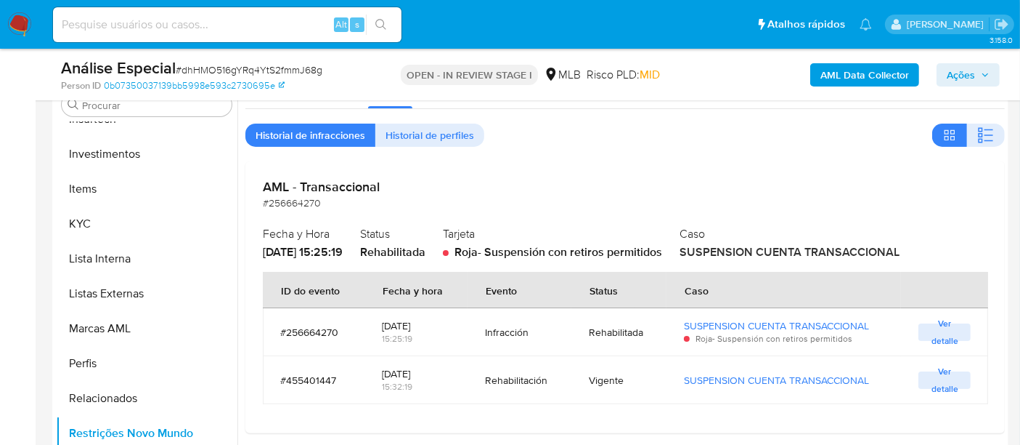
scroll to position [322, 0]
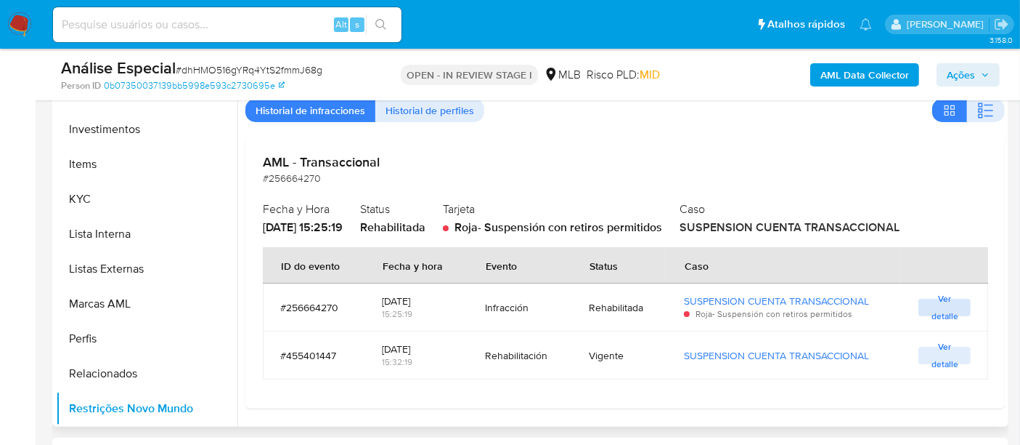
click at [942, 300] on span "Ver detalle" at bounding box center [945, 307] width 38 height 15
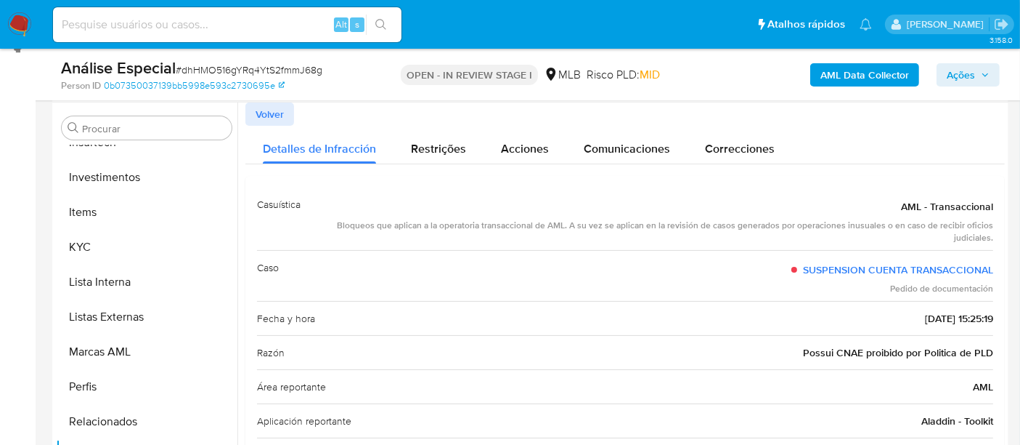
scroll to position [242, 0]
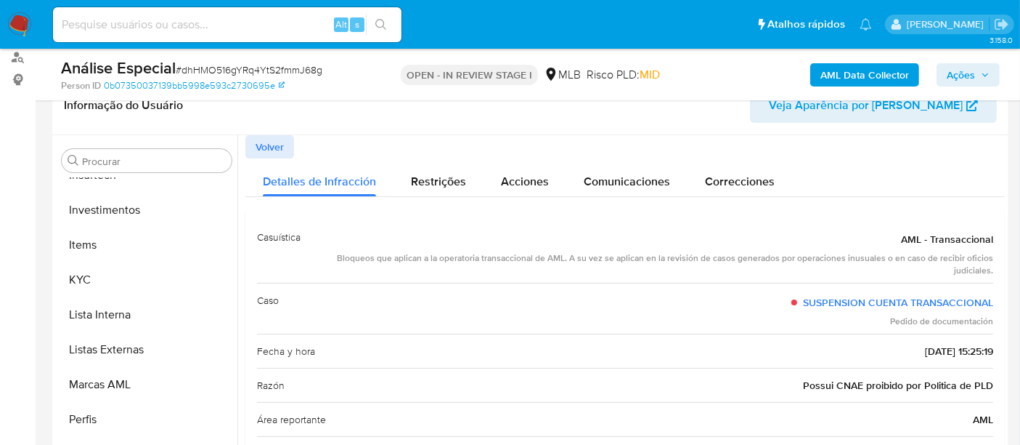
click at [286, 142] on button "Volver" at bounding box center [269, 146] width 49 height 23
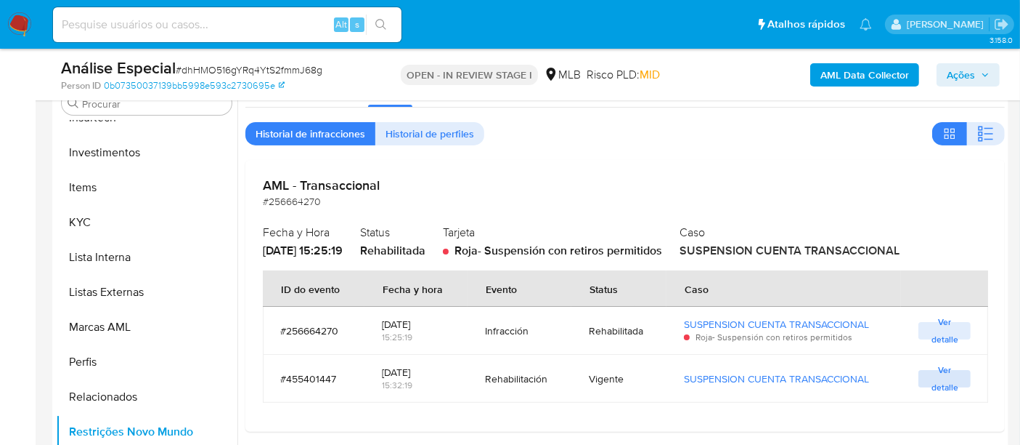
scroll to position [403, 0]
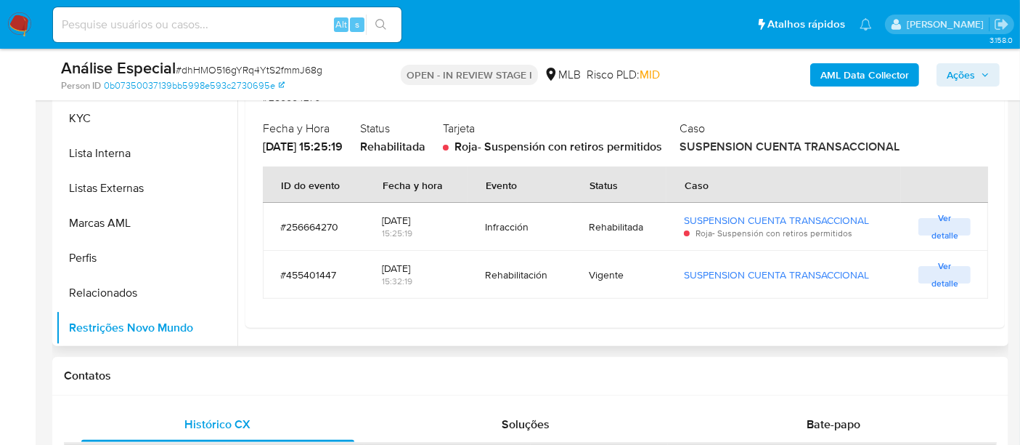
click at [940, 229] on span "Ver detalle" at bounding box center [945, 226] width 38 height 15
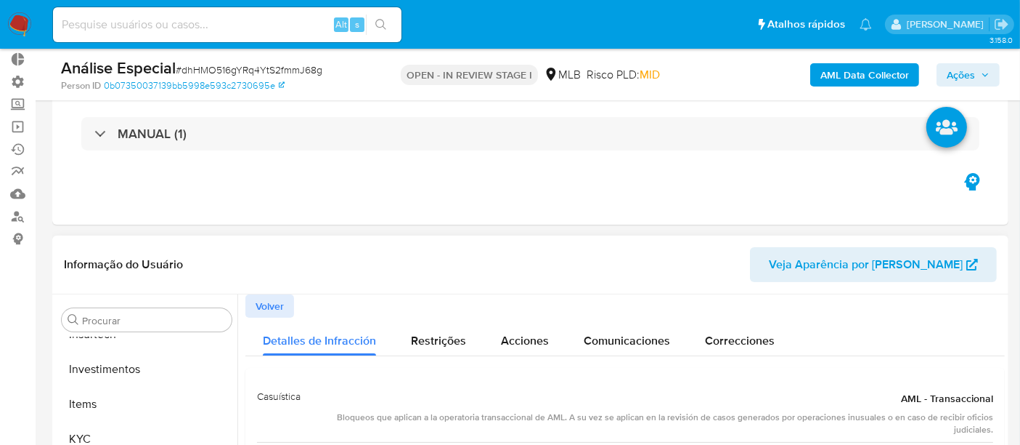
scroll to position [81, 0]
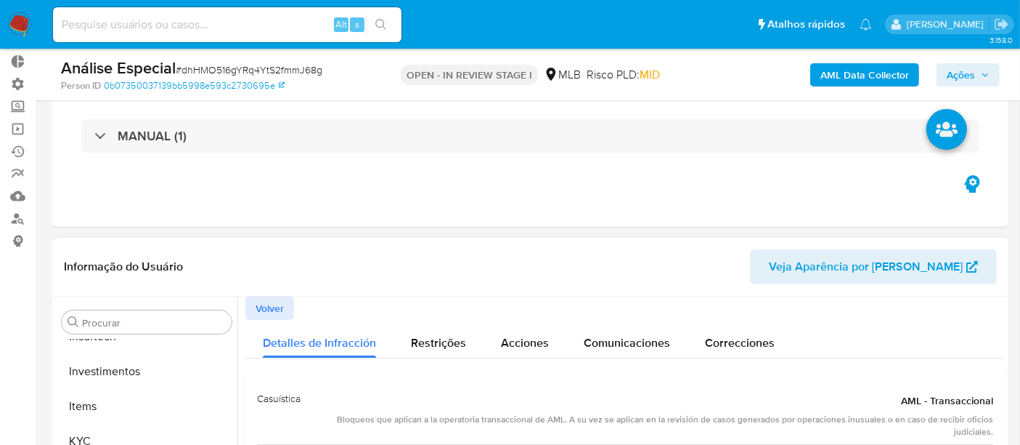
click at [264, 306] on span "Volver" at bounding box center [270, 308] width 28 height 20
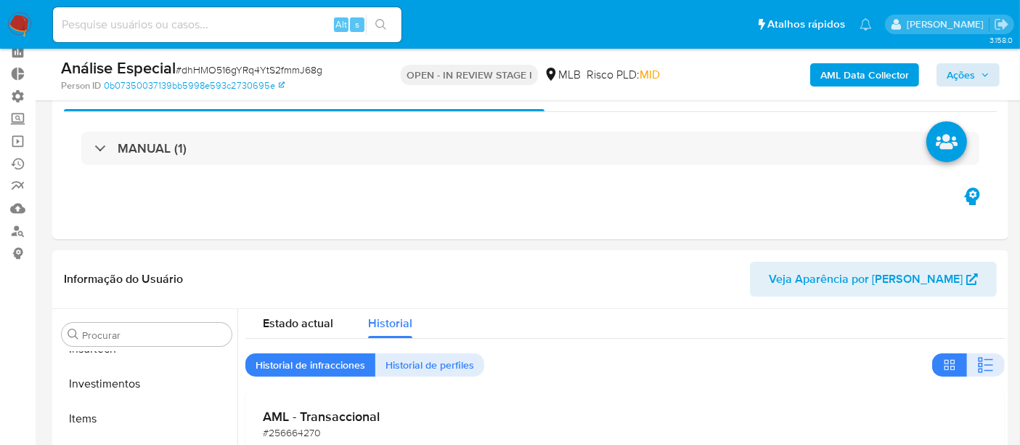
scroll to position [0, 0]
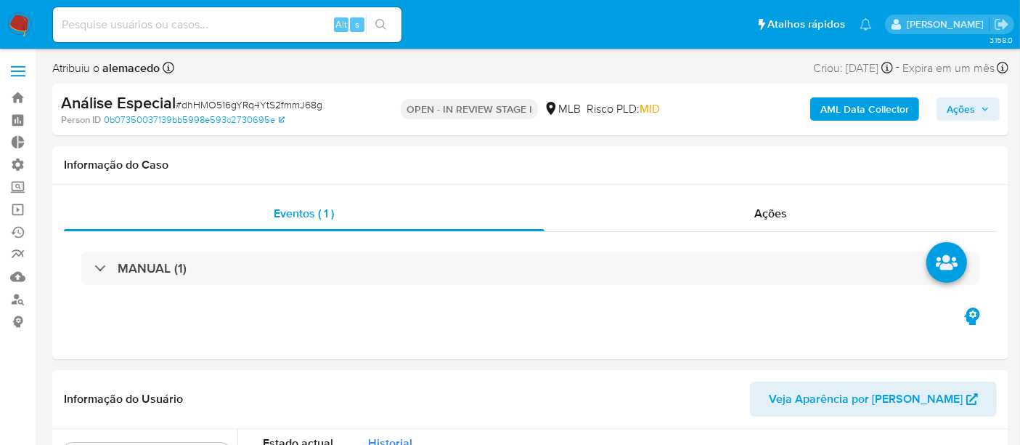
drag, startPoint x: 980, startPoint y: 105, endPoint x: 971, endPoint y: 107, distance: 9.0
click at [980, 106] on span "Ações" at bounding box center [968, 109] width 43 height 20
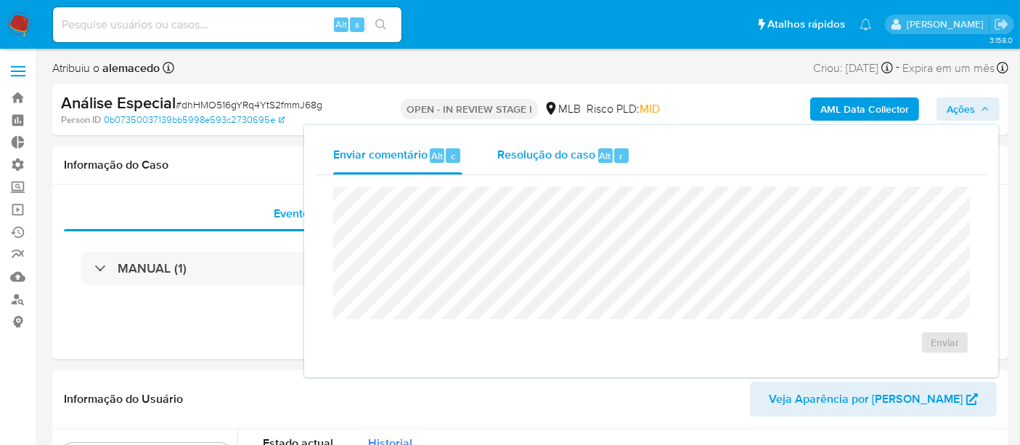
click at [550, 155] on span "Resolução do caso" at bounding box center [547, 155] width 98 height 17
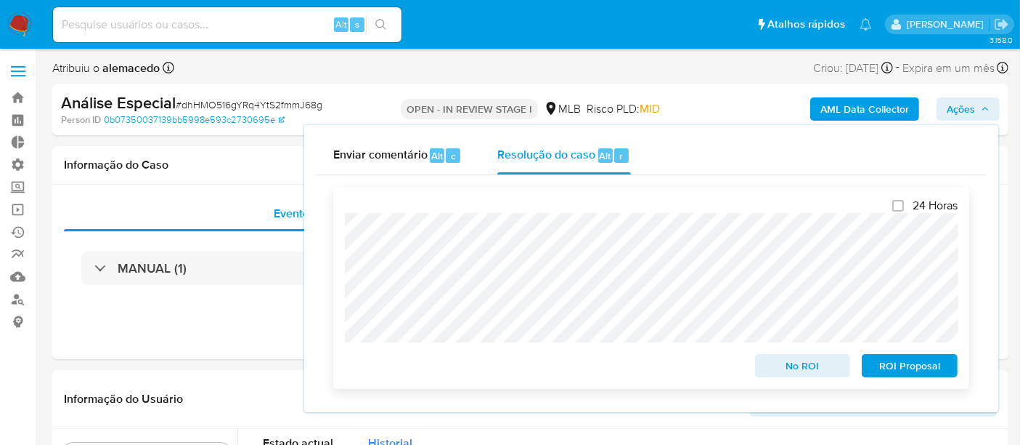
click at [819, 362] on span "No ROI" at bounding box center [804, 365] width 76 height 20
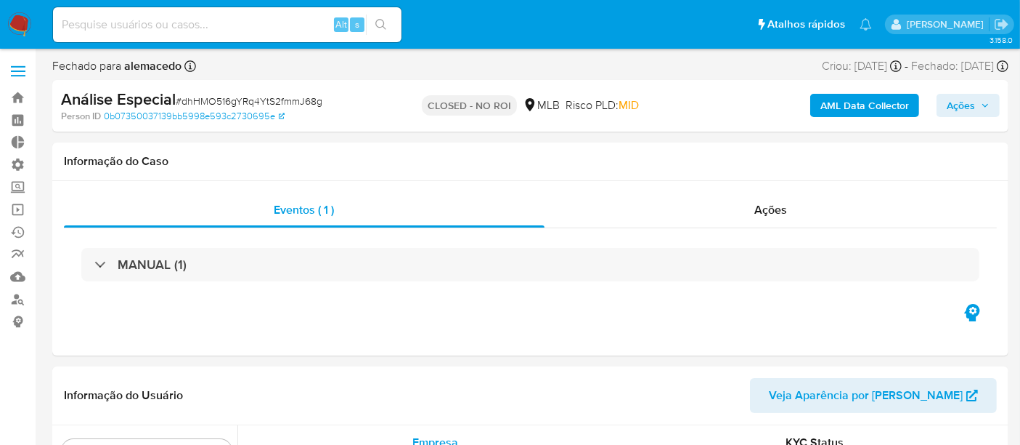
scroll to position [683, 0]
select select "10"
click at [766, 211] on span "Ações" at bounding box center [771, 209] width 33 height 17
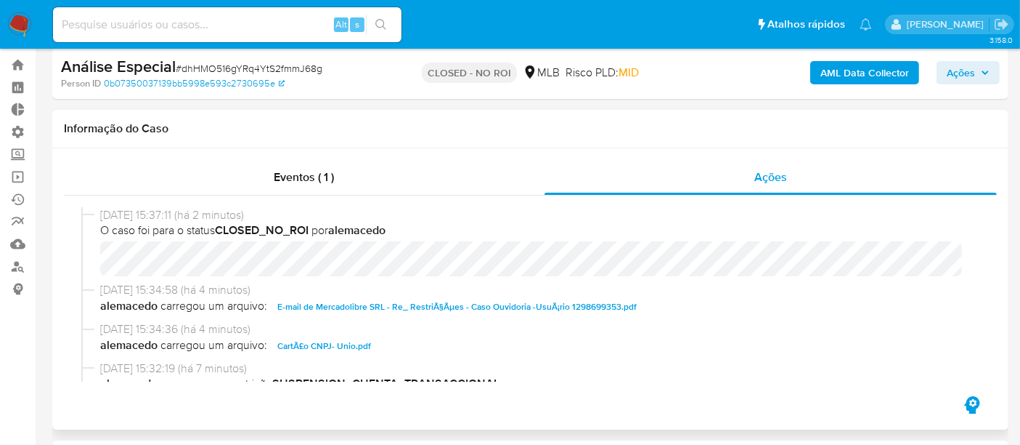
scroll to position [0, 0]
